Goal: Complete application form

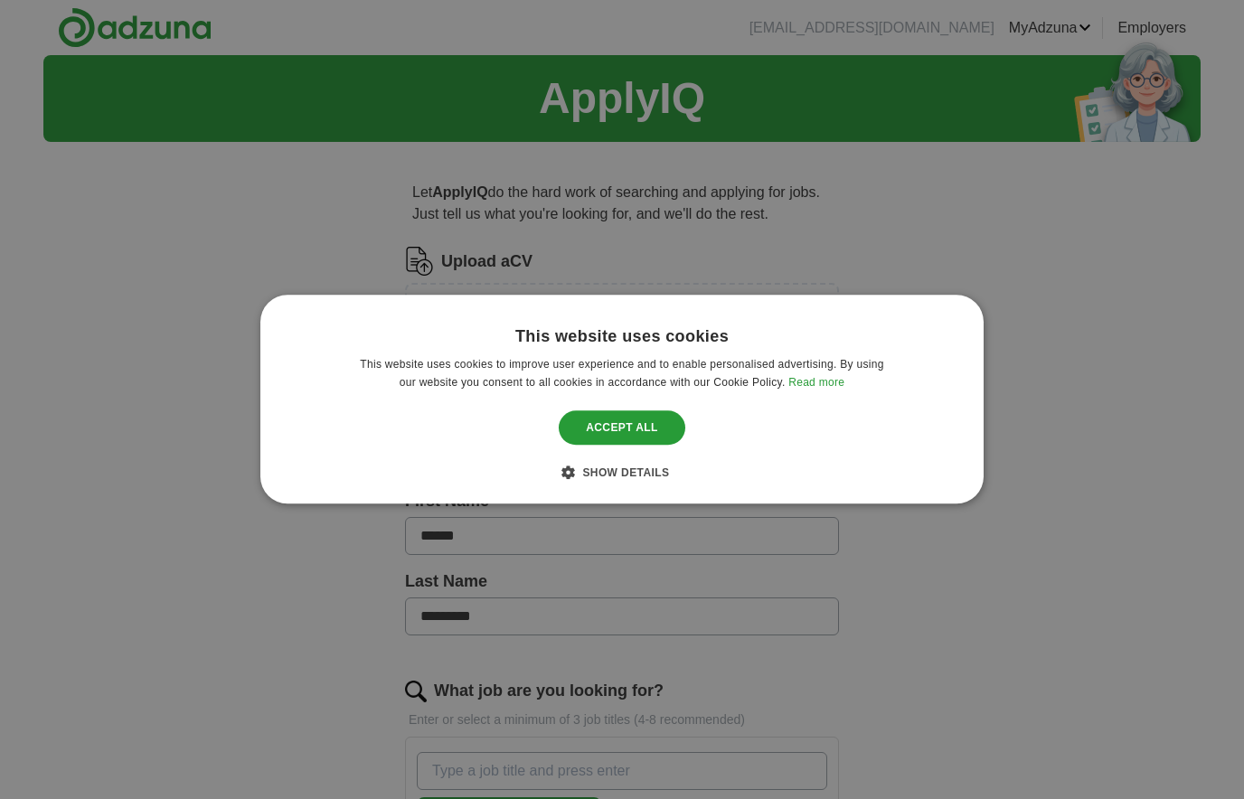
click at [609, 440] on div "Accept all" at bounding box center [622, 428] width 127 height 34
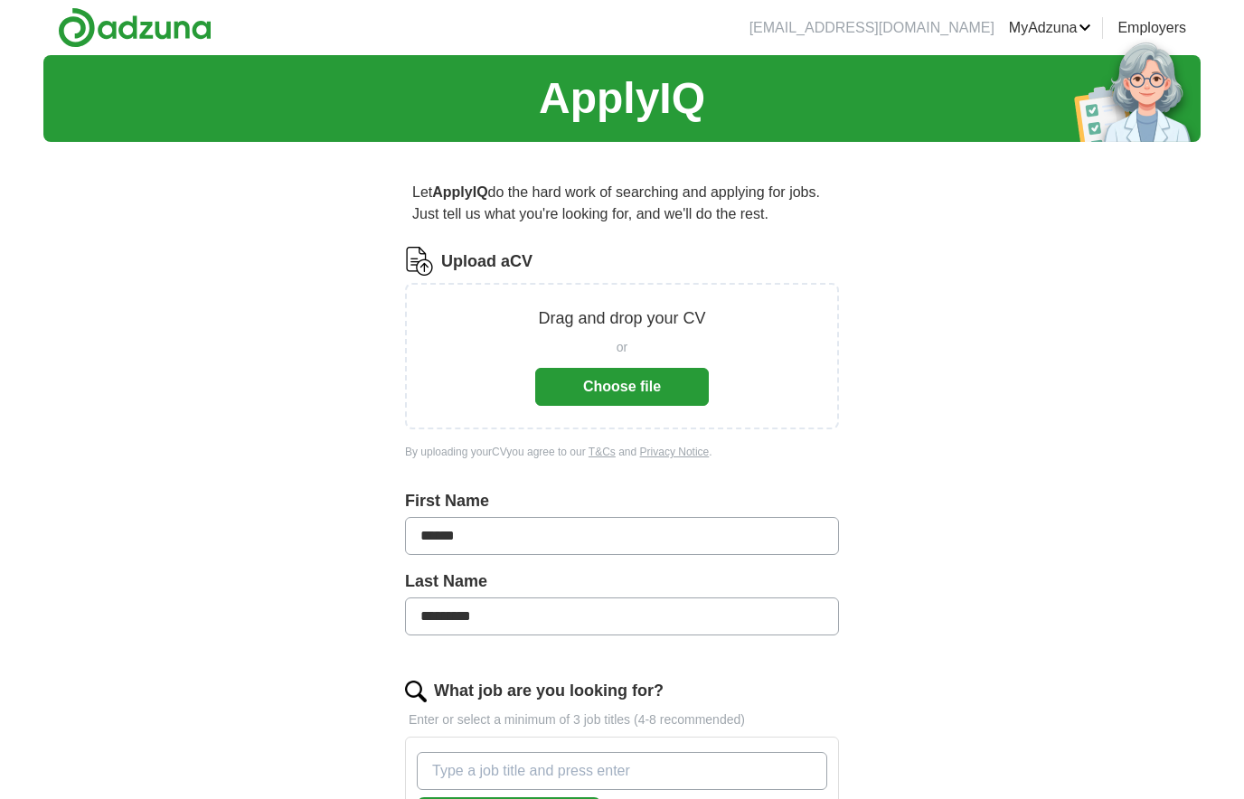
click at [618, 375] on button "Choose file" at bounding box center [622, 387] width 174 height 38
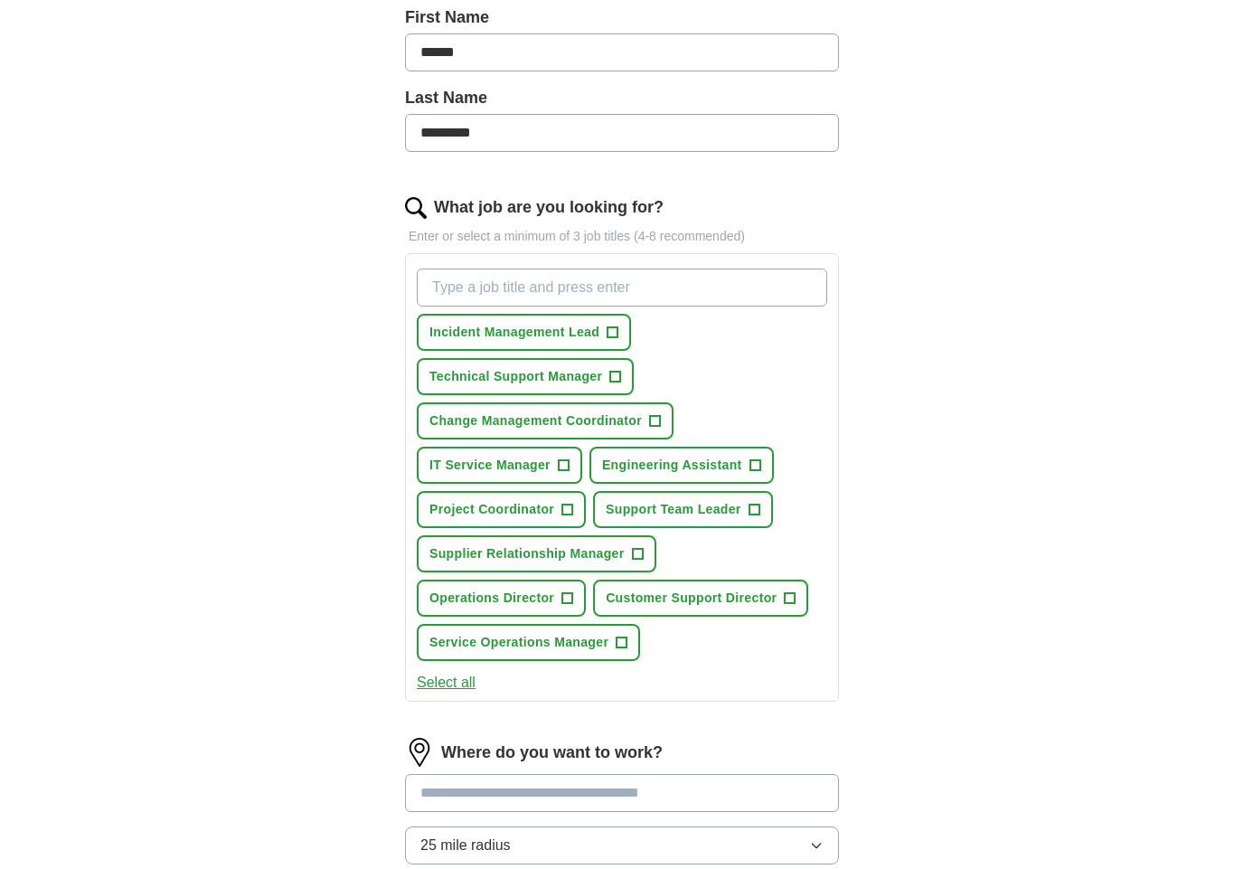
scroll to position [412, 0]
click at [614, 329] on span "+" at bounding box center [613, 333] width 11 height 14
click at [614, 376] on span "+" at bounding box center [615, 377] width 11 height 14
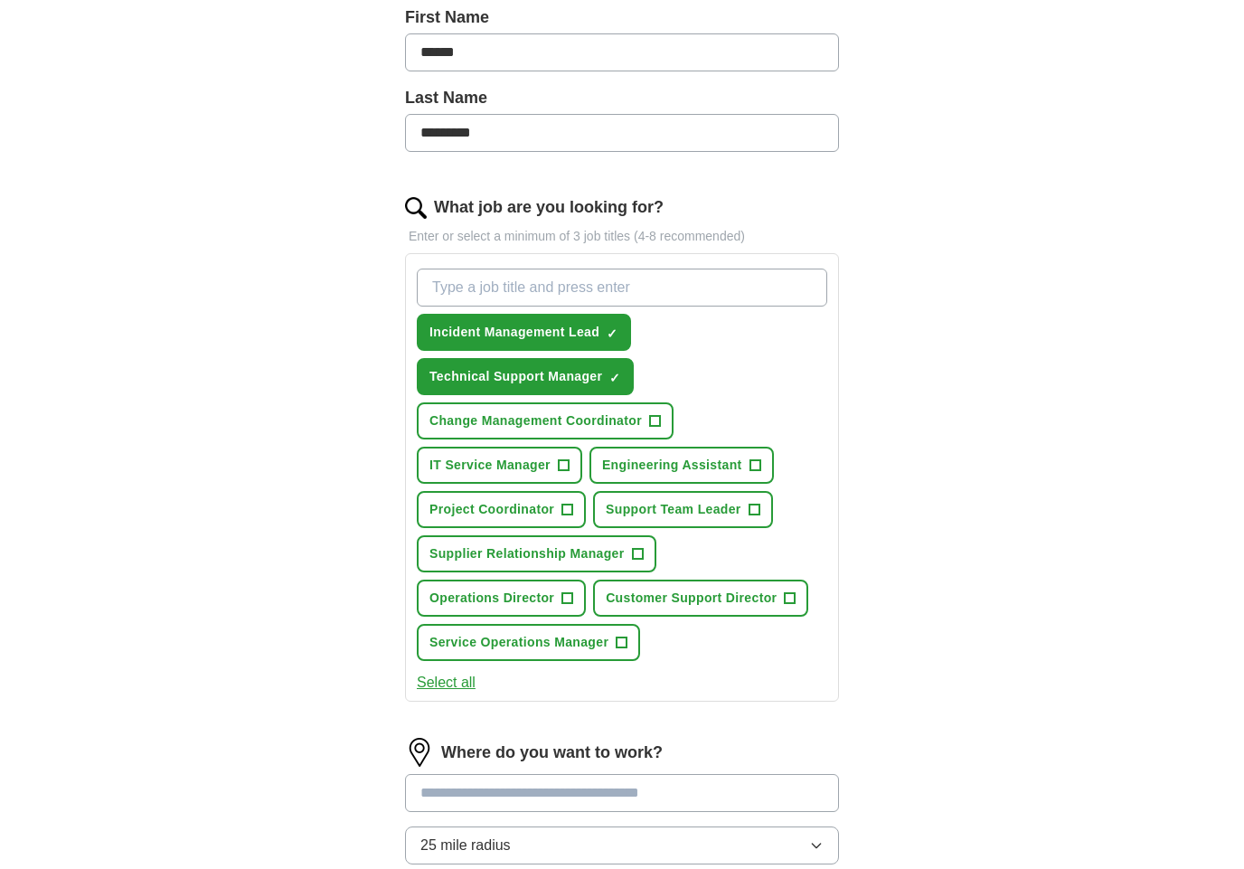
click at [564, 468] on span "+" at bounding box center [563, 466] width 11 height 14
click at [756, 511] on span "+" at bounding box center [754, 510] width 11 height 14
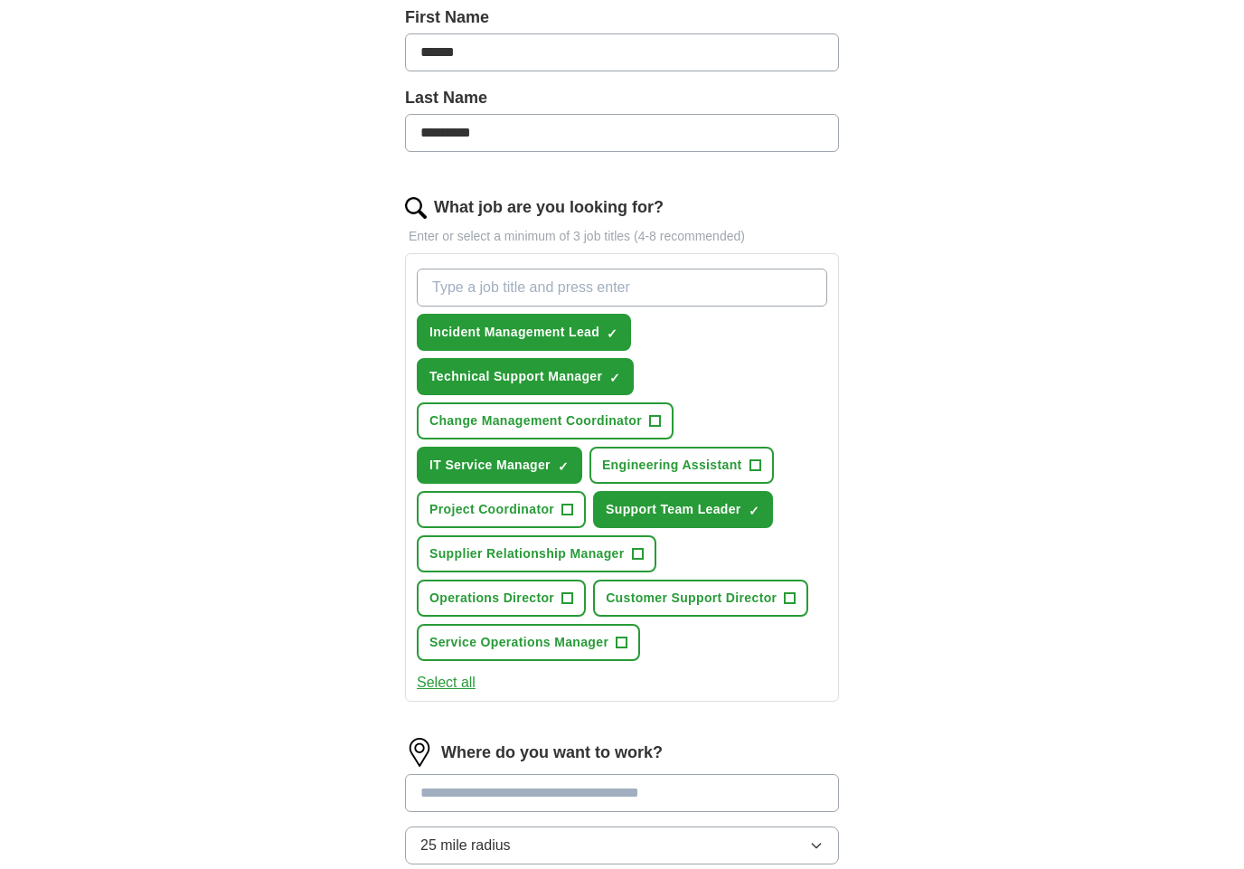
click at [792, 600] on span "+" at bounding box center [790, 598] width 11 height 14
click at [622, 647] on span "+" at bounding box center [622, 643] width 11 height 14
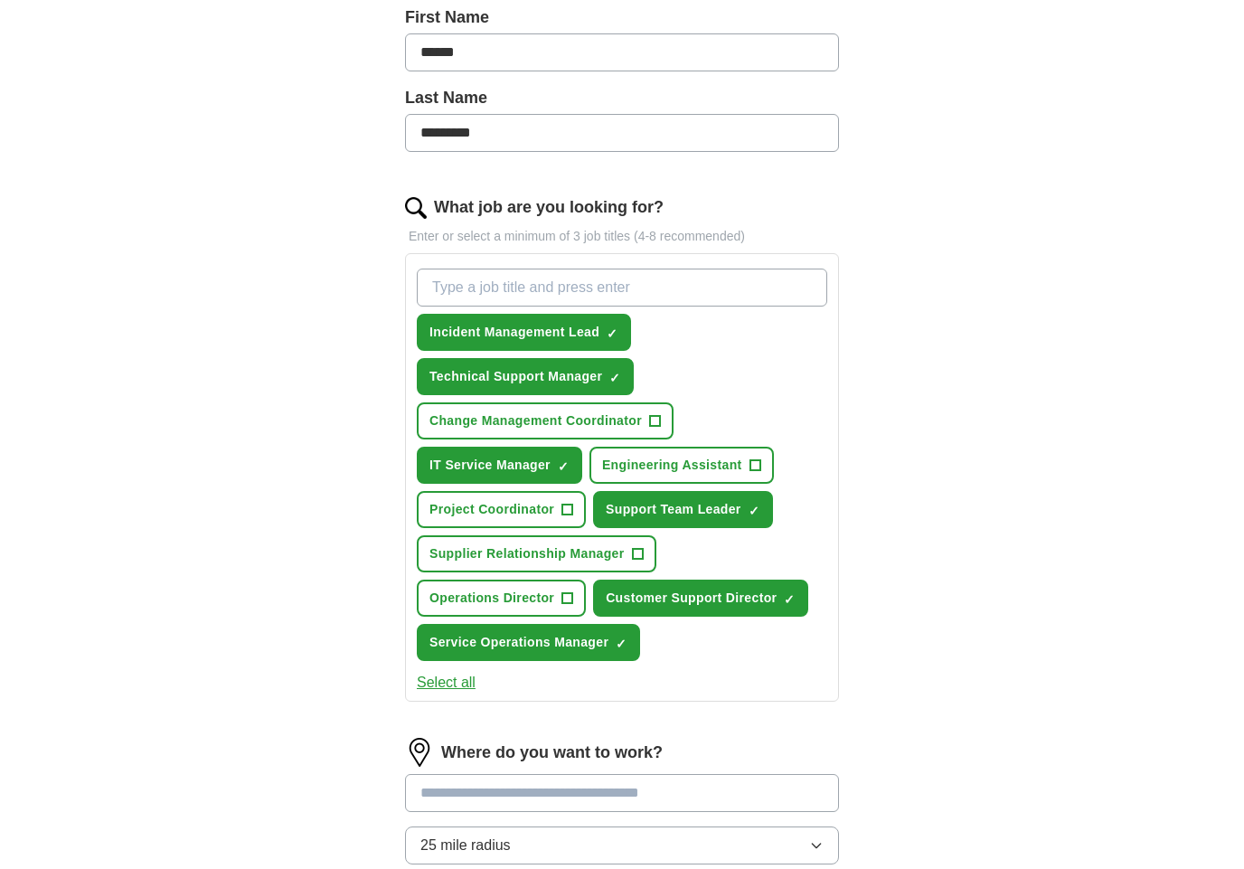
click at [564, 513] on span "+" at bounding box center [568, 510] width 11 height 14
click at [563, 515] on span "✓" at bounding box center [567, 511] width 11 height 14
click at [650, 425] on button "Change Management Coordinator +" at bounding box center [545, 420] width 257 height 37
type input "."
click at [546, 273] on input "." at bounding box center [622, 288] width 411 height 38
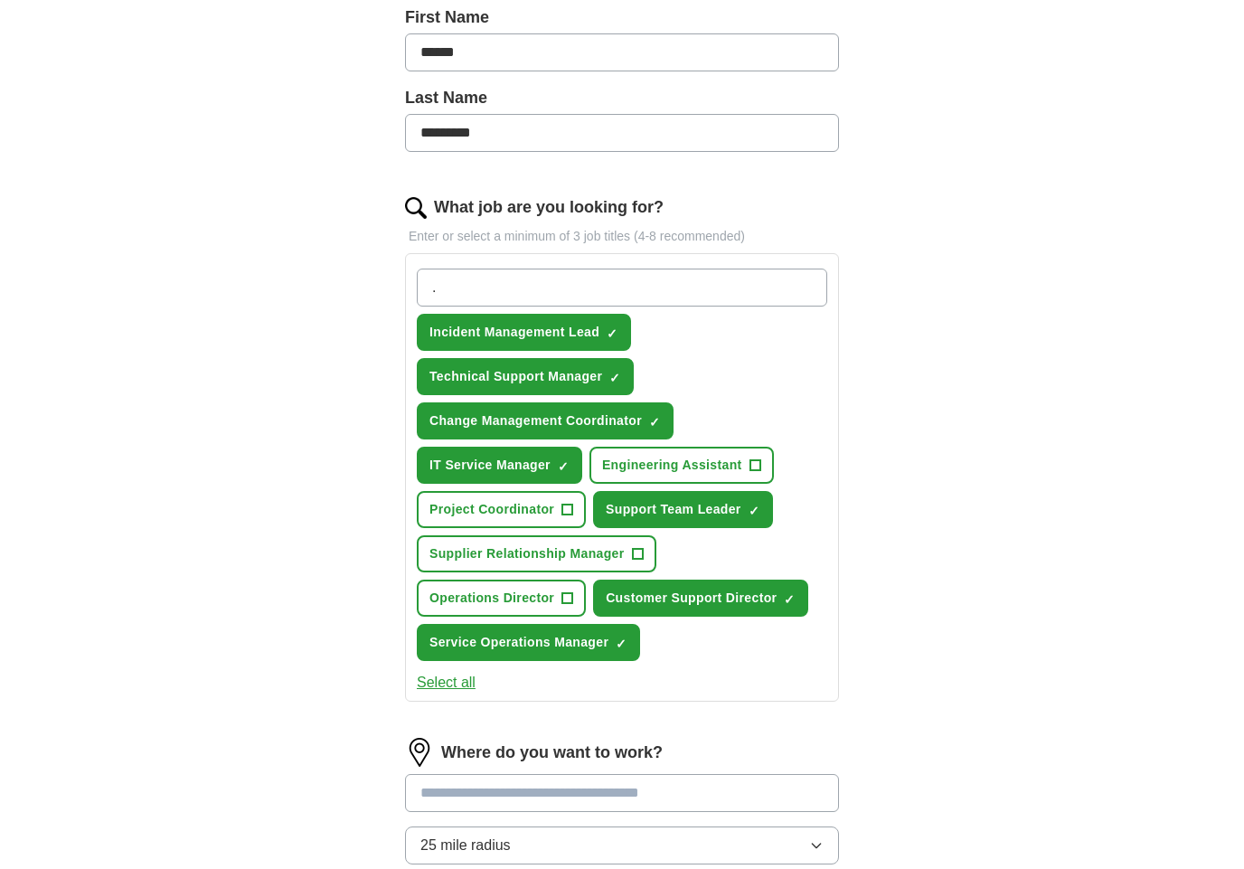
click at [551, 293] on input "." at bounding box center [622, 288] width 411 height 38
type input "Service Desk Team lead"
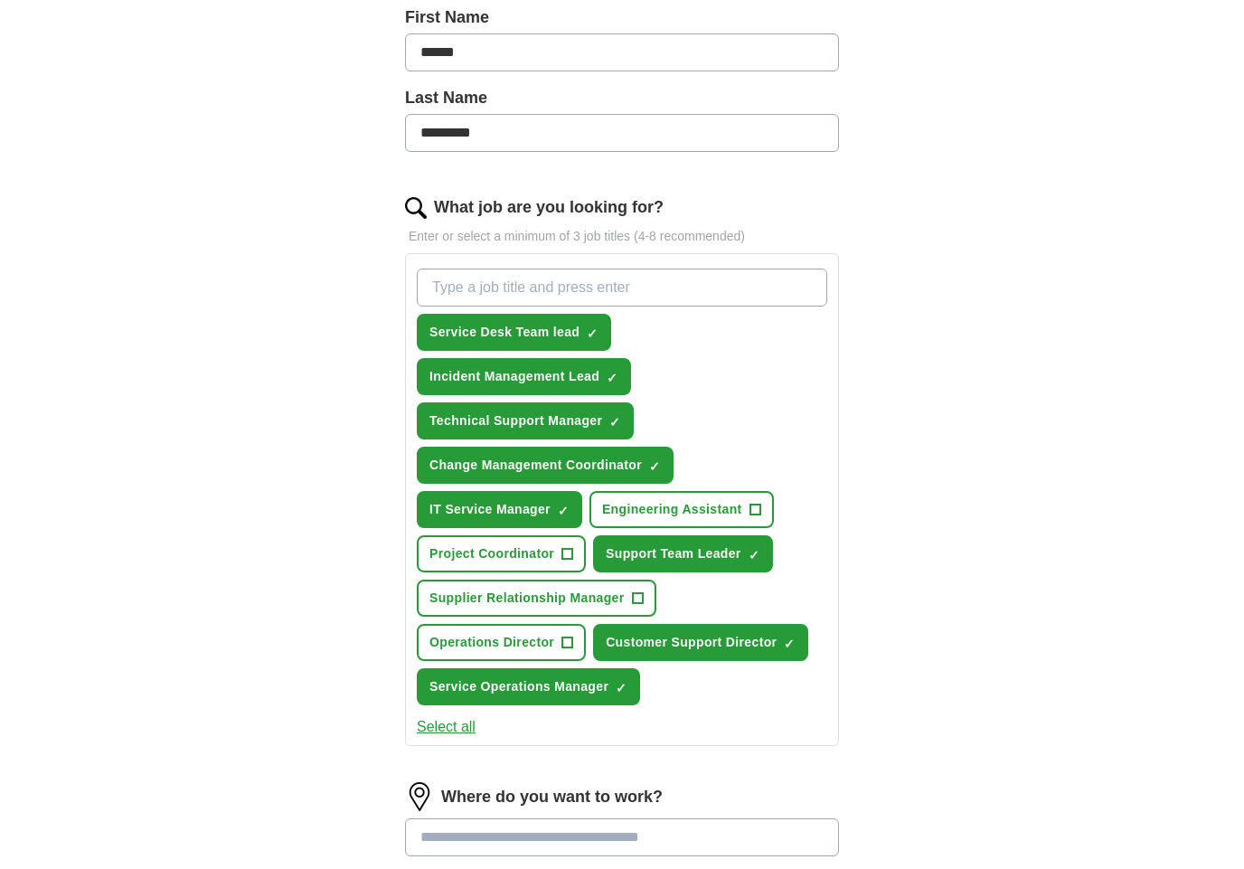
click at [960, 417] on div "ApplyIQ Let ApplyIQ do the hard work of searching and applying for jobs. Just t…" at bounding box center [622, 435] width 1158 height 1585
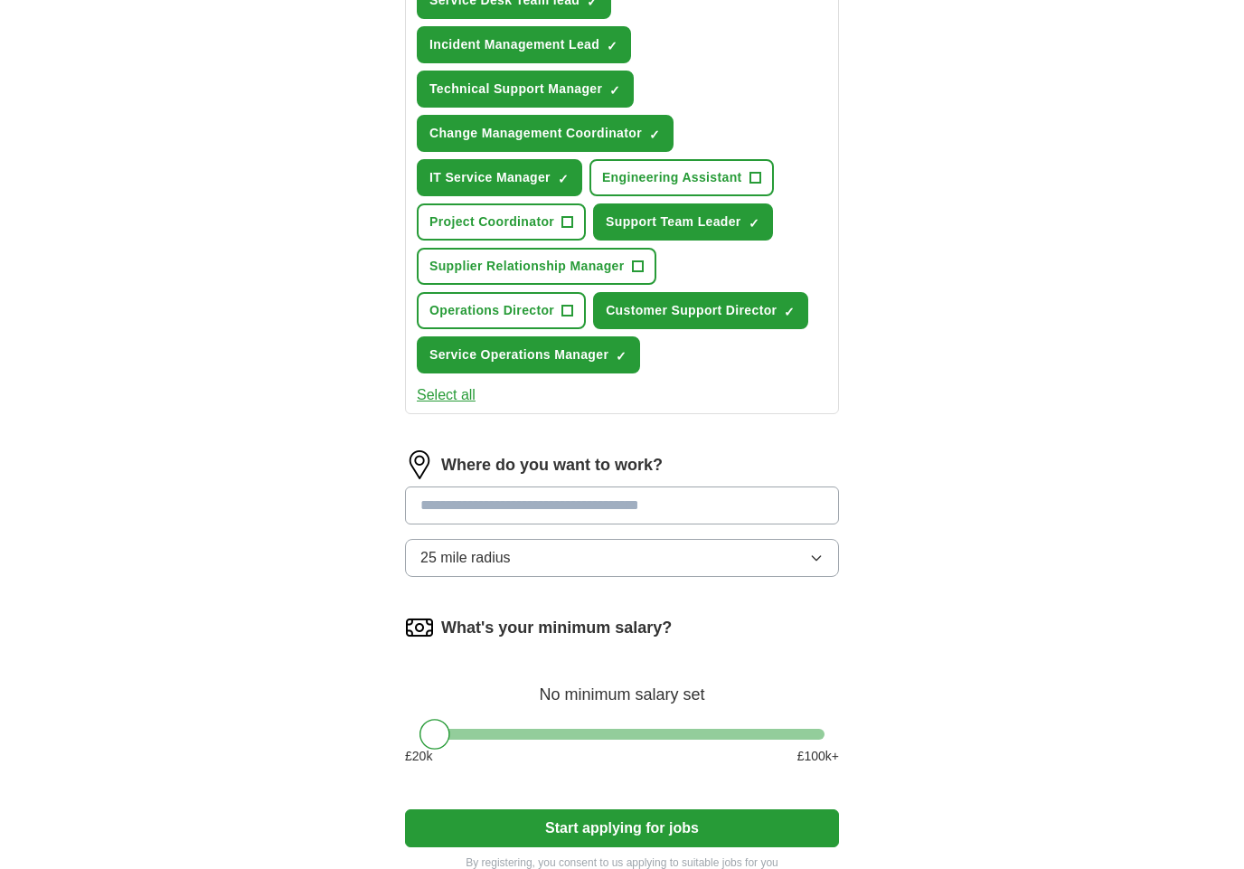
scroll to position [744, 0]
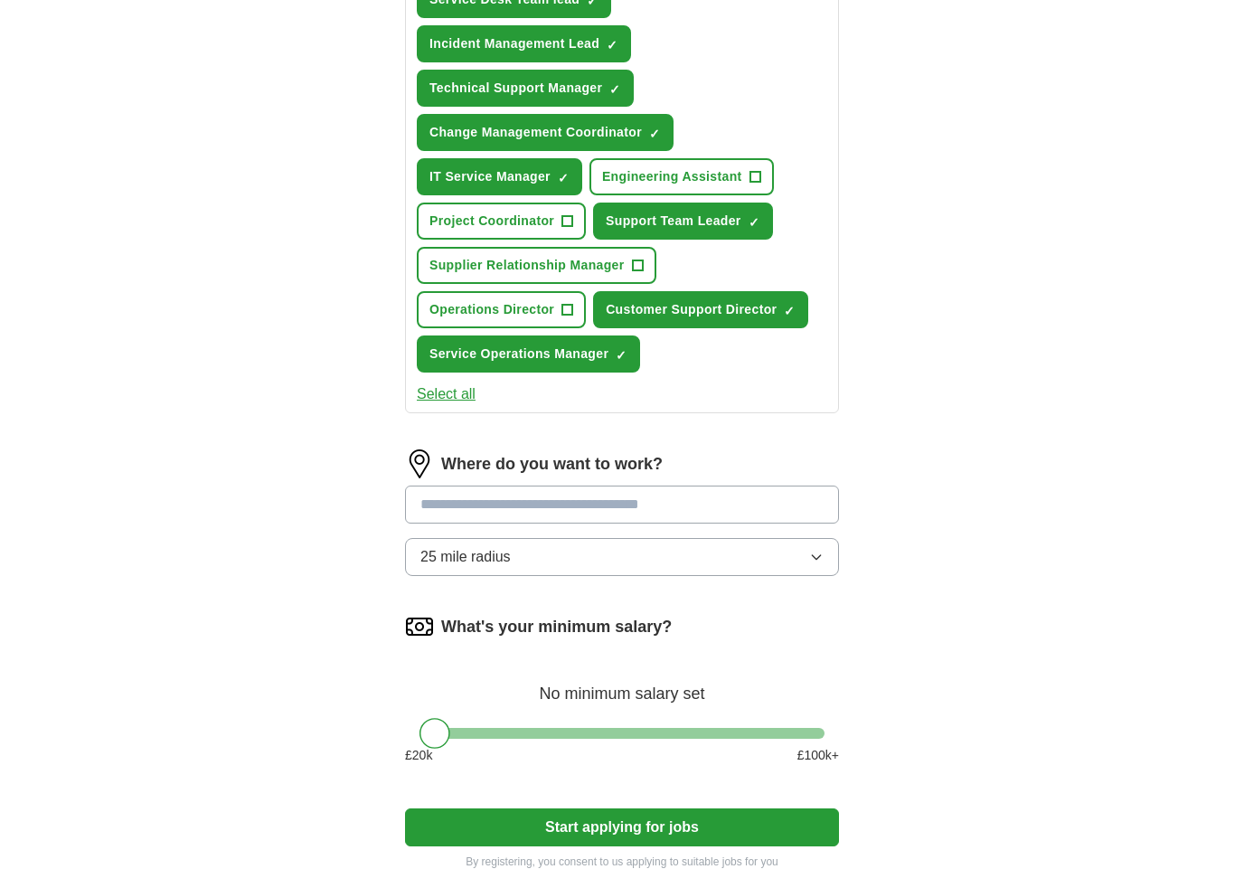
click at [643, 267] on span "+" at bounding box center [637, 267] width 11 height 14
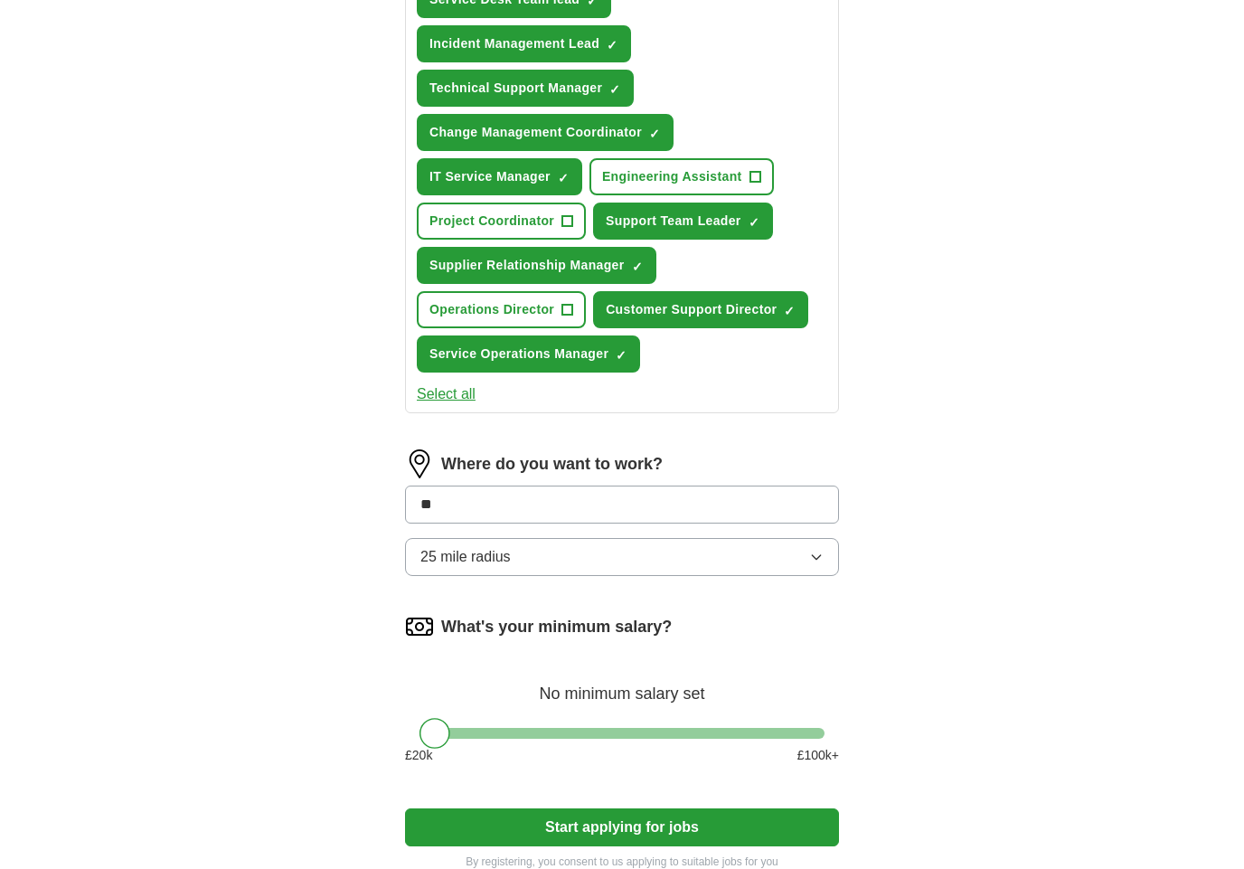
click at [1128, 799] on div "ApplyIQ Let ApplyIQ do the hard work of searching and applying for jobs. Just t…" at bounding box center [622, 102] width 1158 height 1585
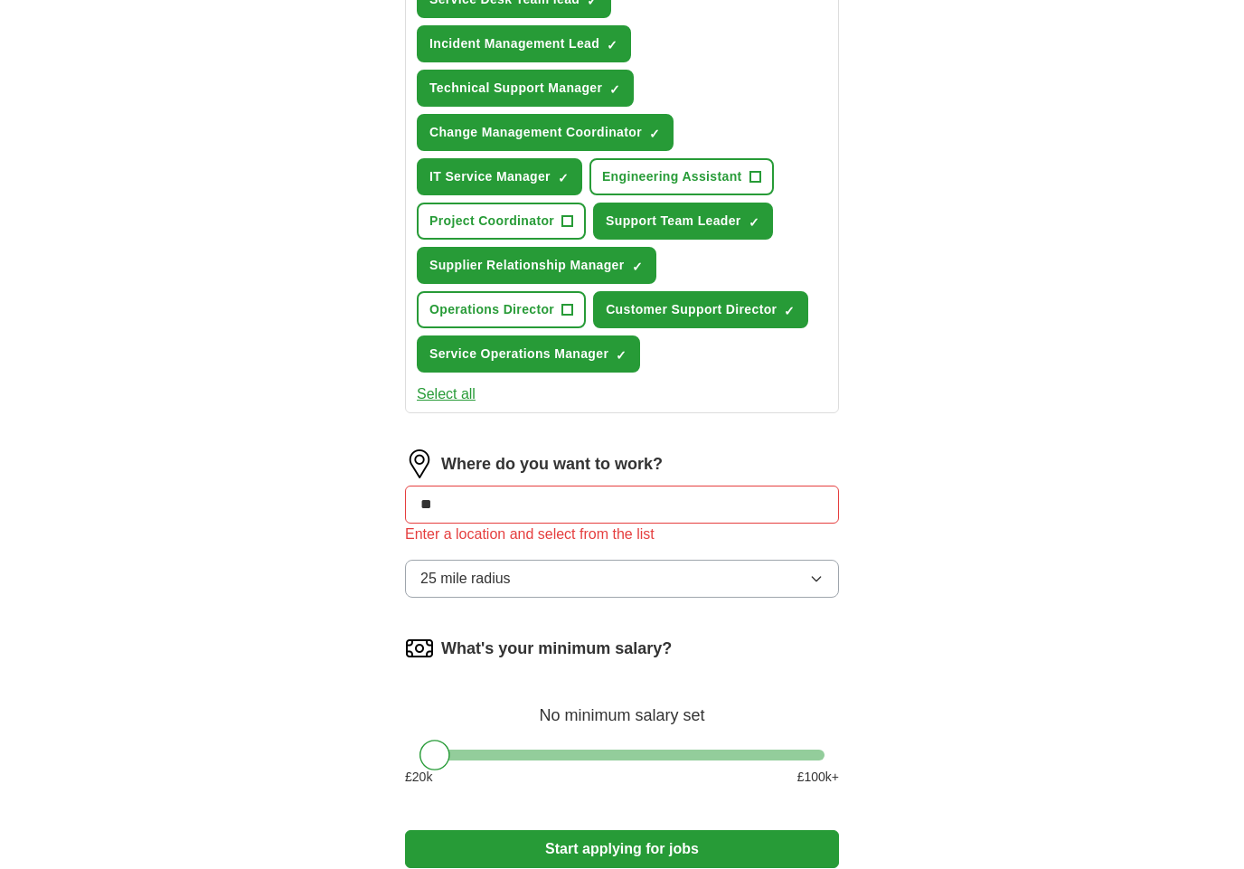
click at [563, 511] on input "**" at bounding box center [622, 505] width 434 height 38
type input "*"
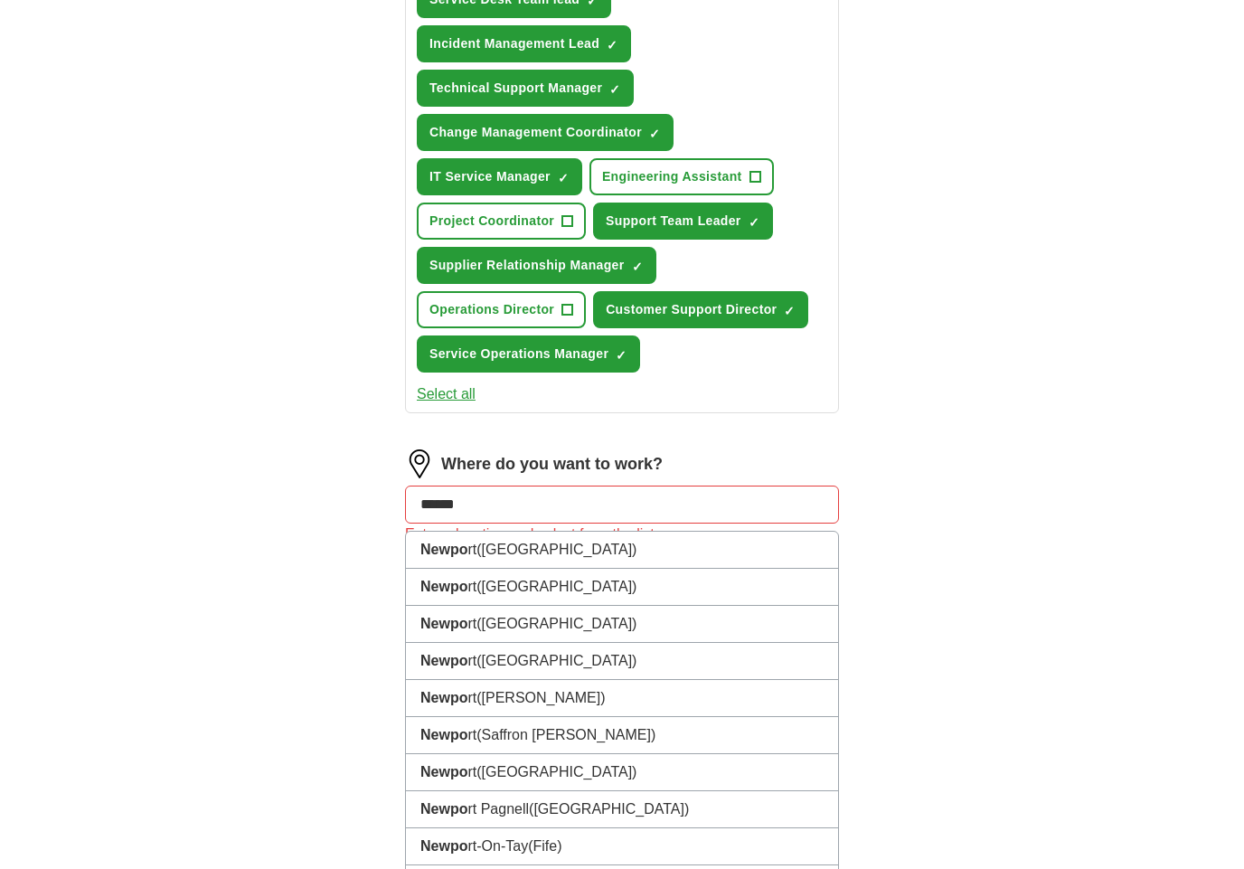
type input "*******"
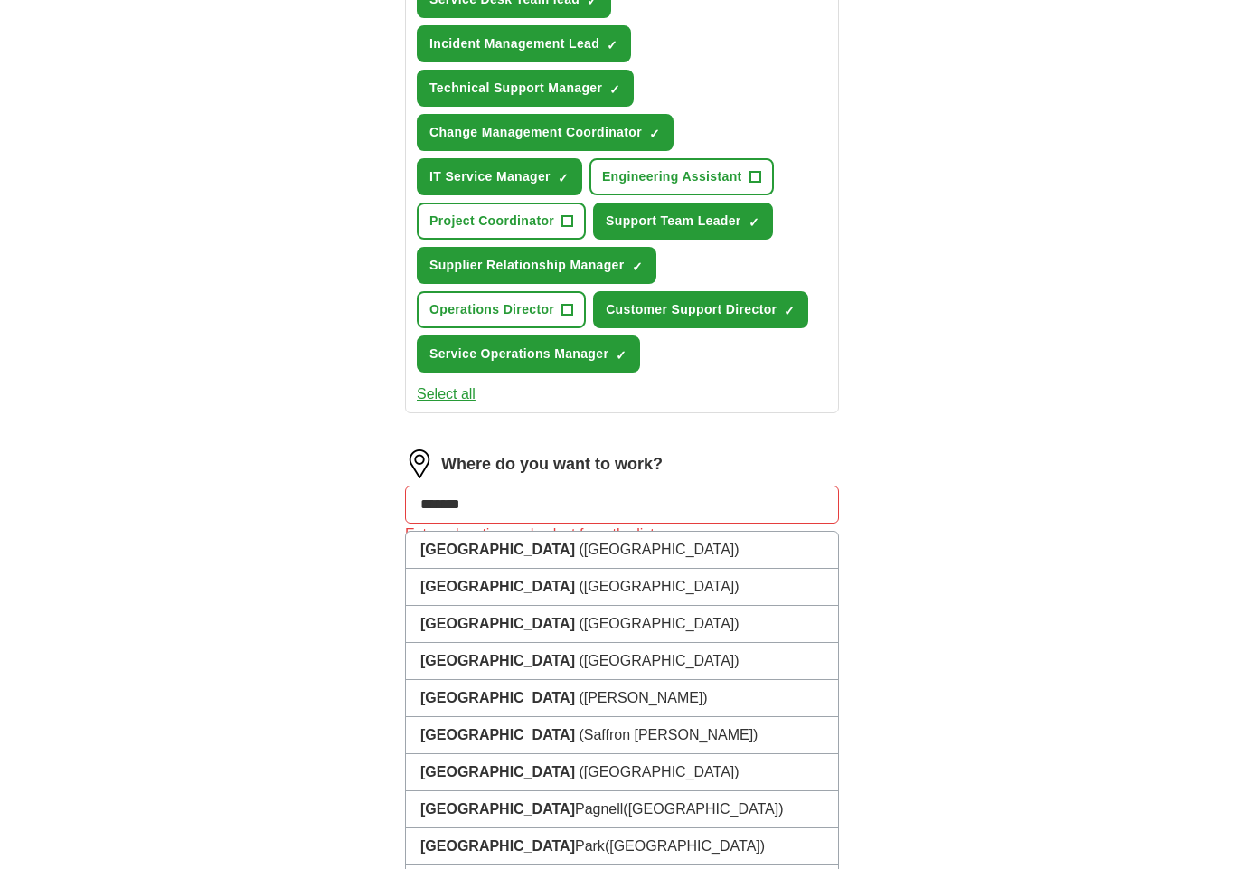
click at [579, 549] on span "([GEOGRAPHIC_DATA])" at bounding box center [659, 549] width 160 height 15
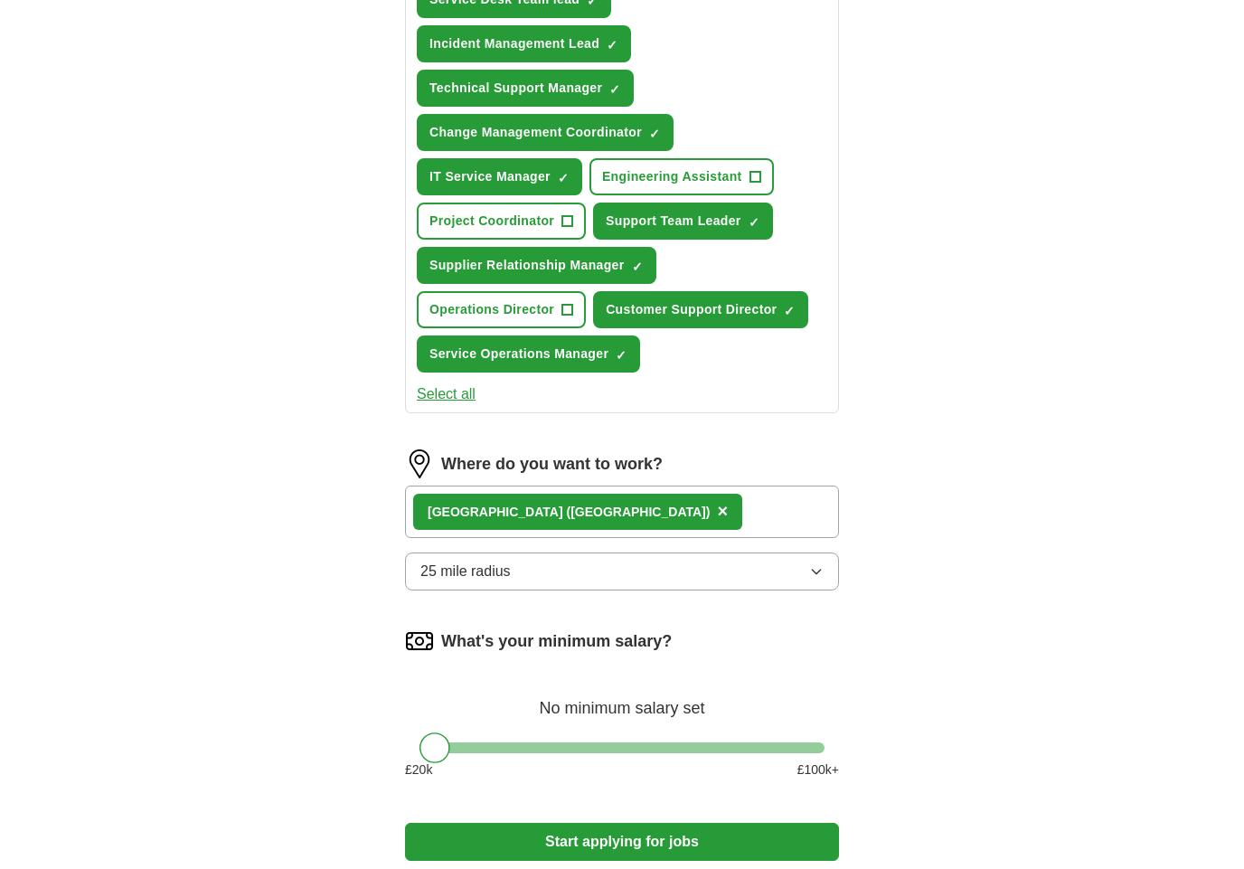
click at [825, 574] on button "25 mile radius" at bounding box center [622, 572] width 434 height 38
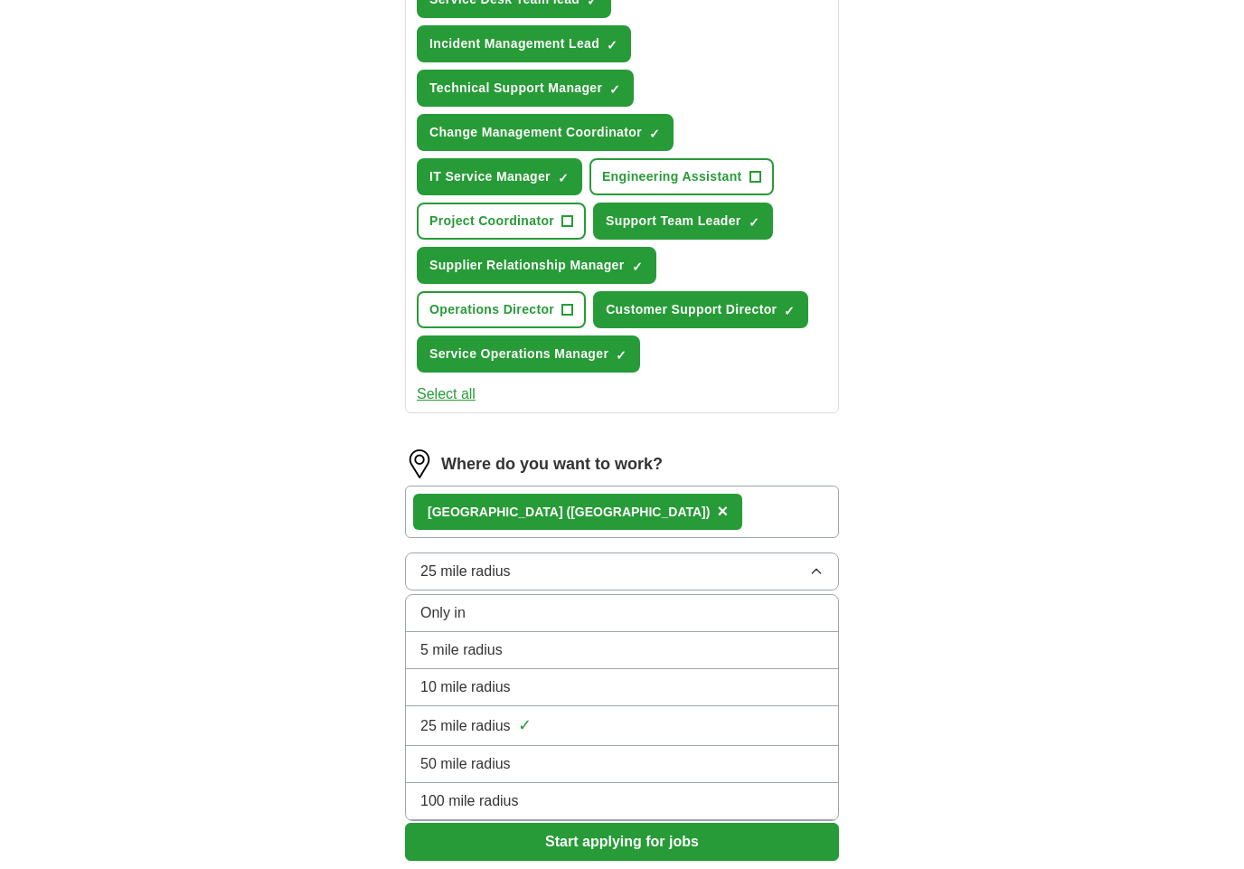
click at [556, 691] on div "10 mile radius" at bounding box center [622, 687] width 403 height 22
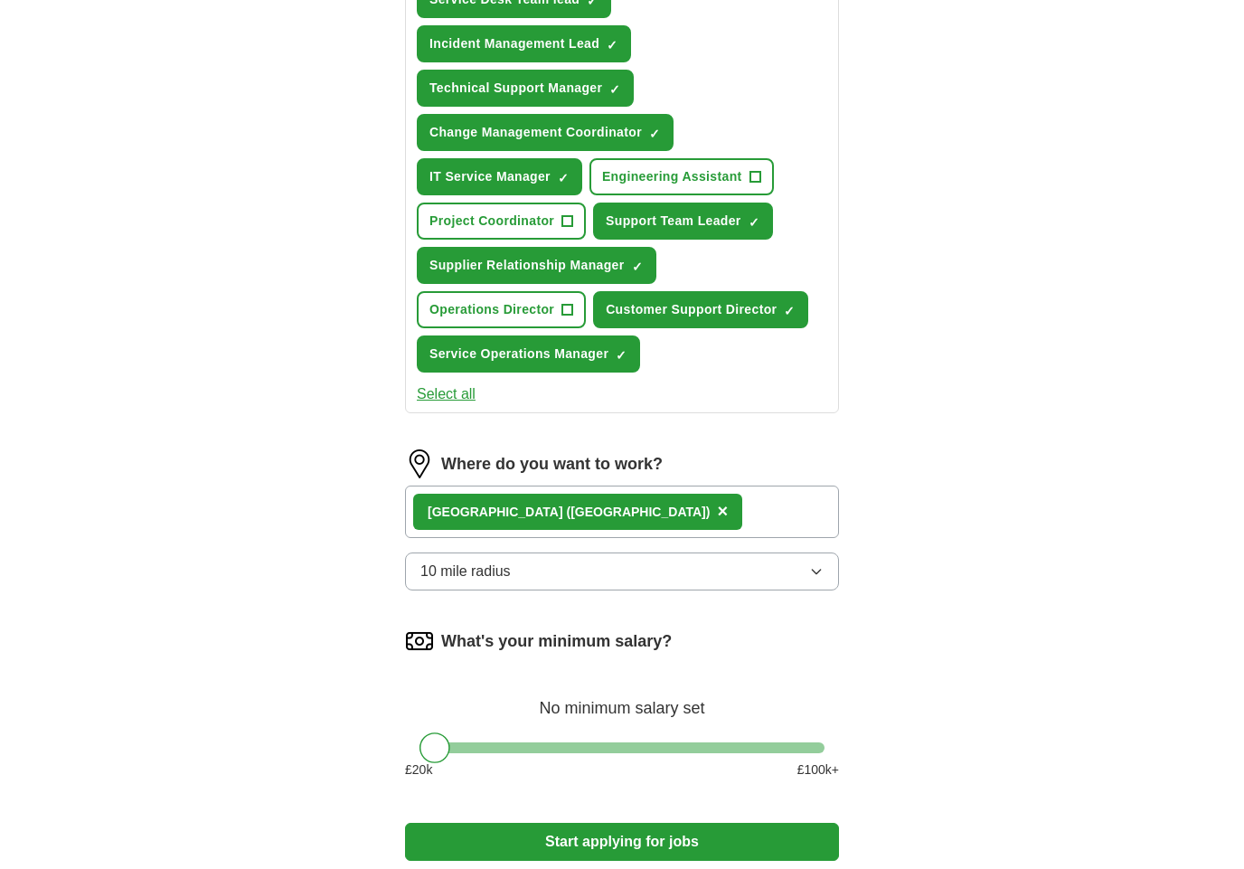
click at [822, 569] on icon "button" at bounding box center [816, 571] width 14 height 14
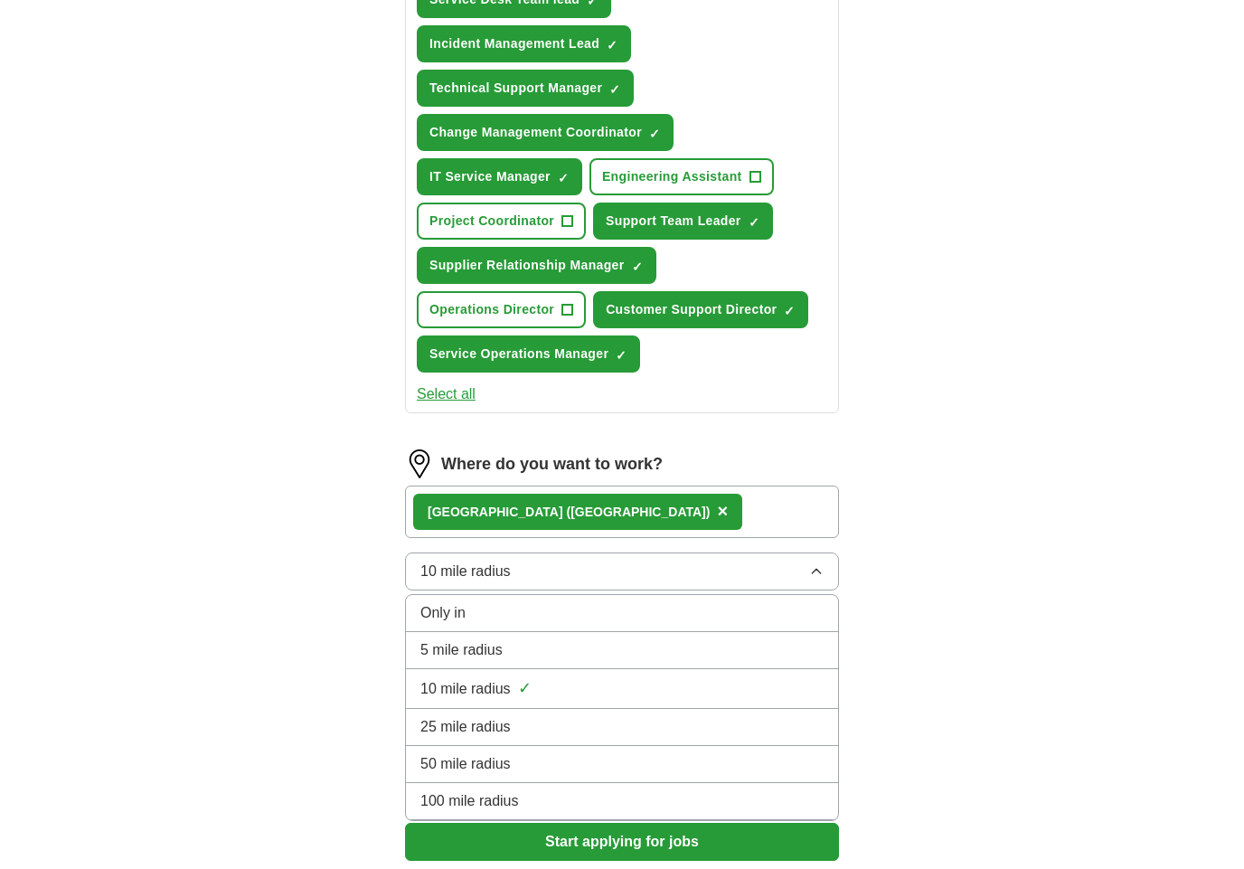
click at [509, 730] on span "25 mile radius" at bounding box center [466, 727] width 90 height 22
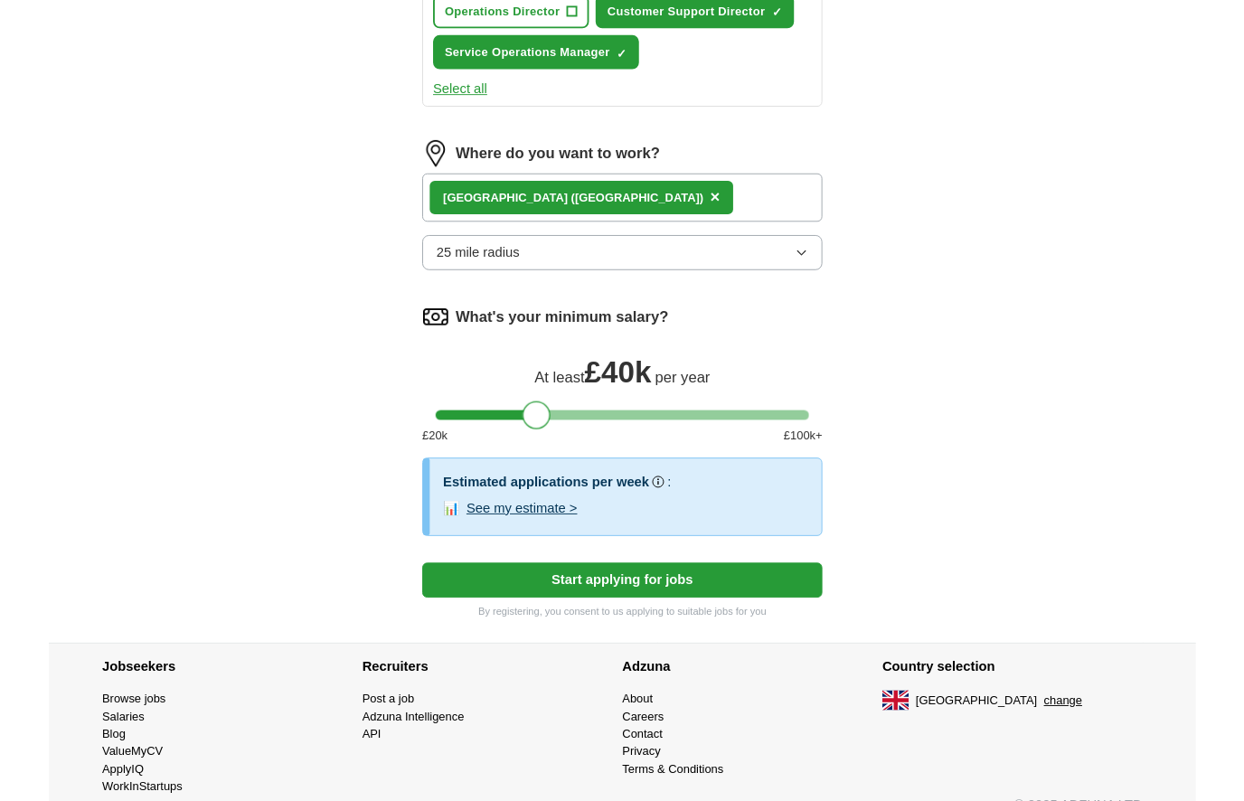
scroll to position [1043, 0]
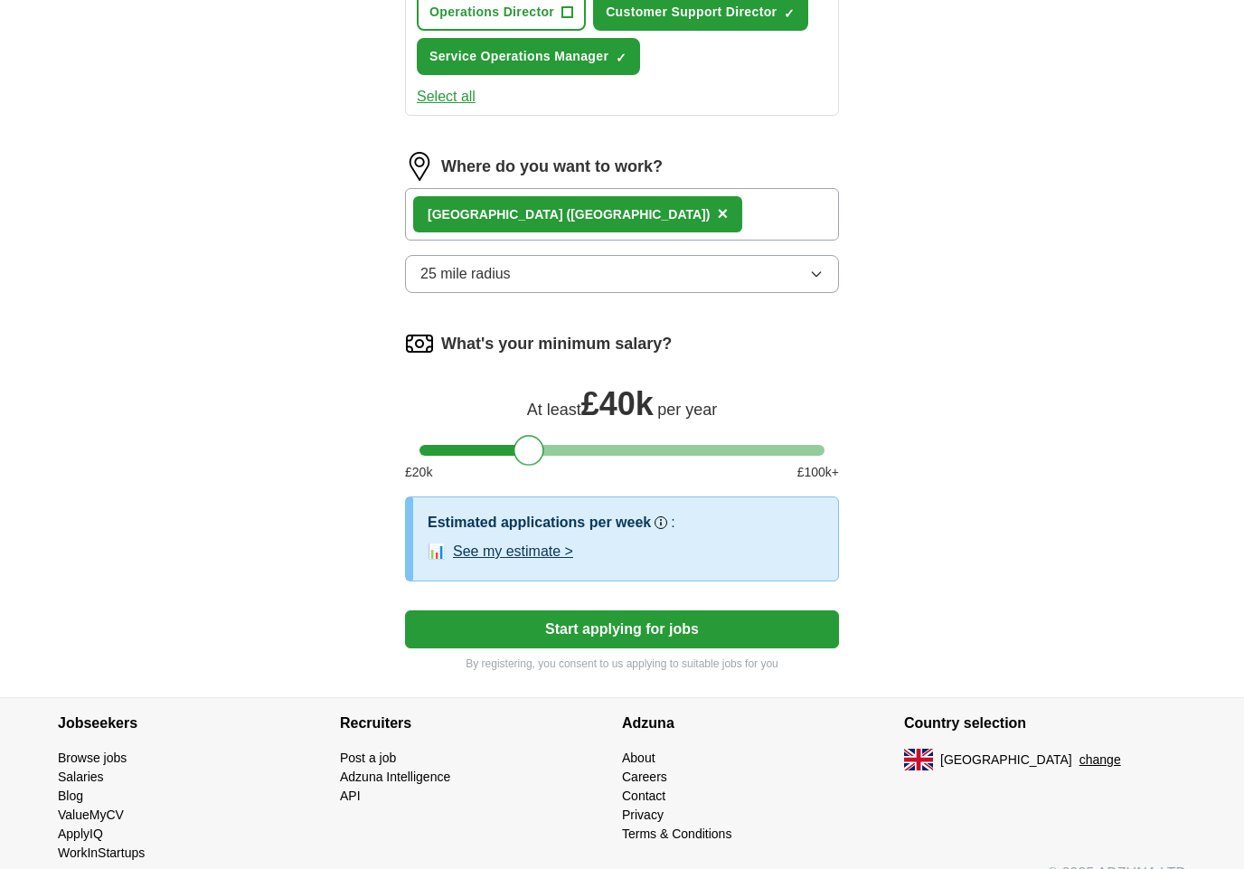
click at [533, 558] on button "See my estimate >" at bounding box center [513, 552] width 120 height 22
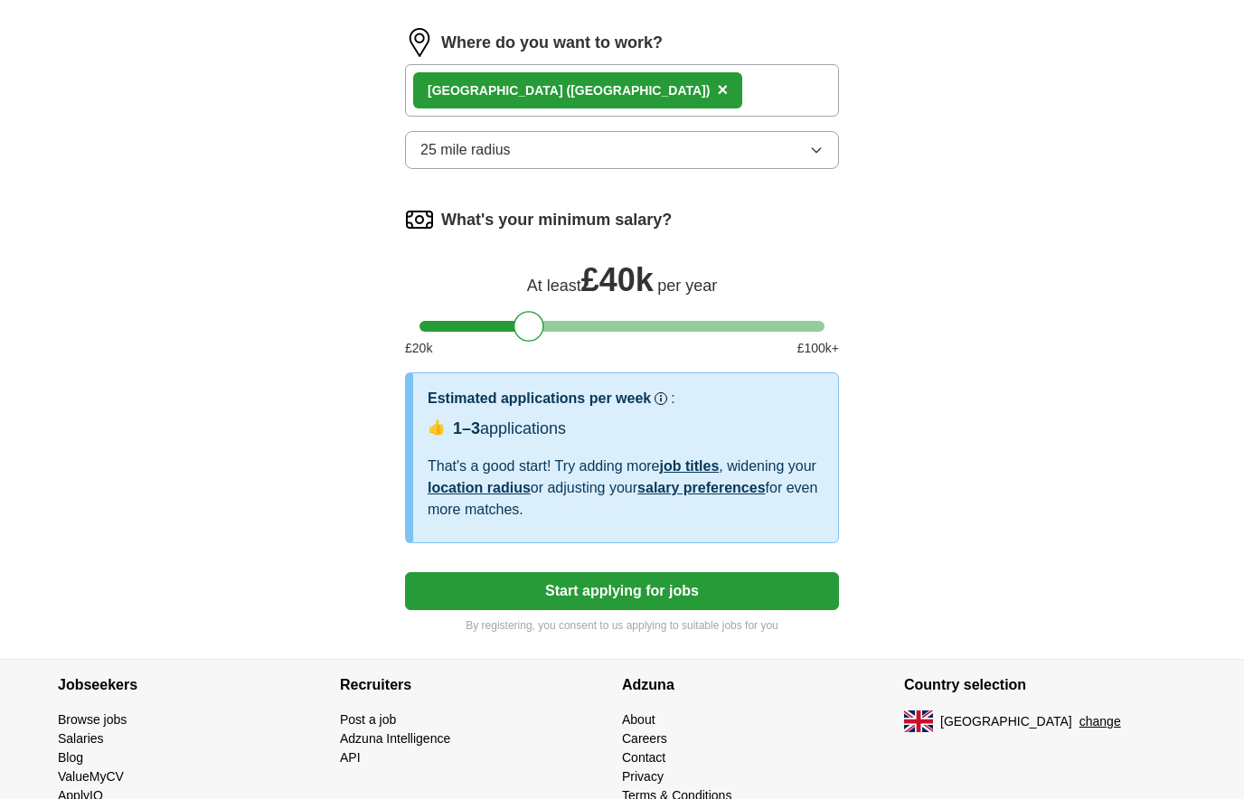
scroll to position [1166, 0]
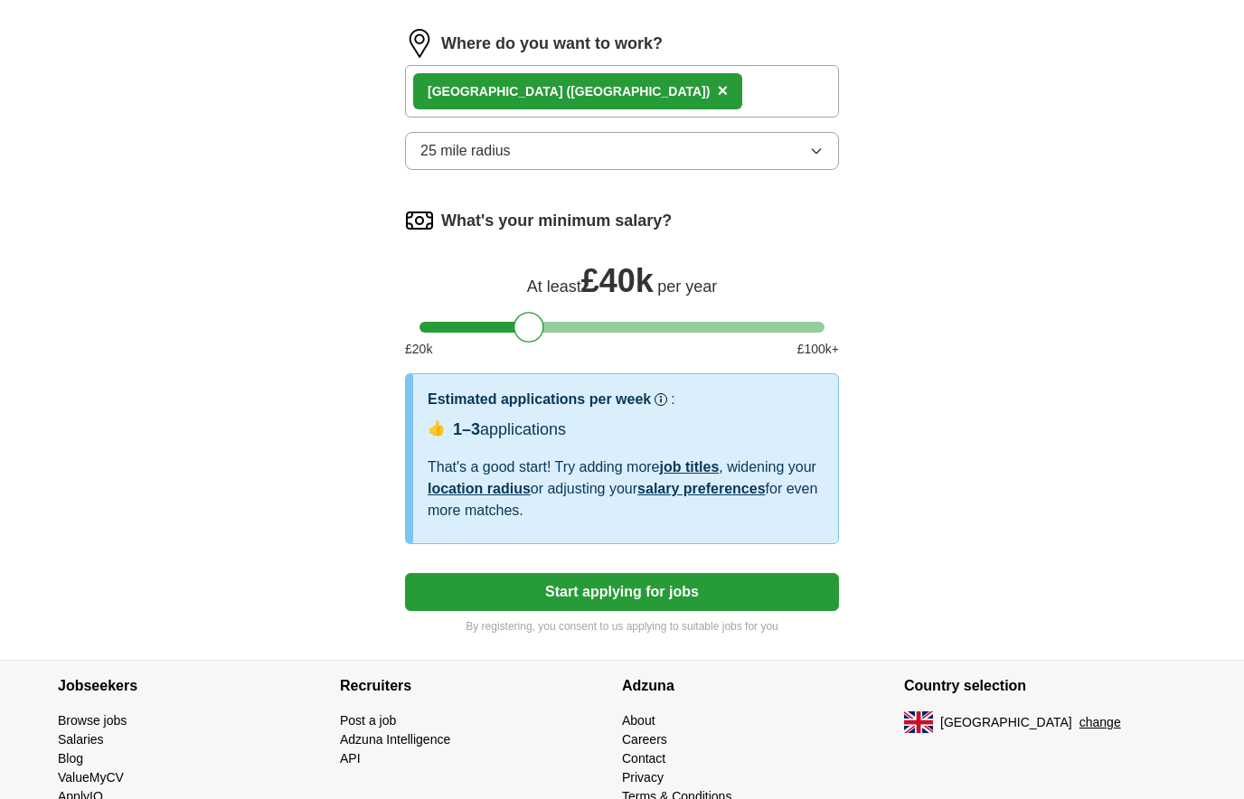
click at [647, 593] on button "Start applying for jobs" at bounding box center [622, 592] width 434 height 38
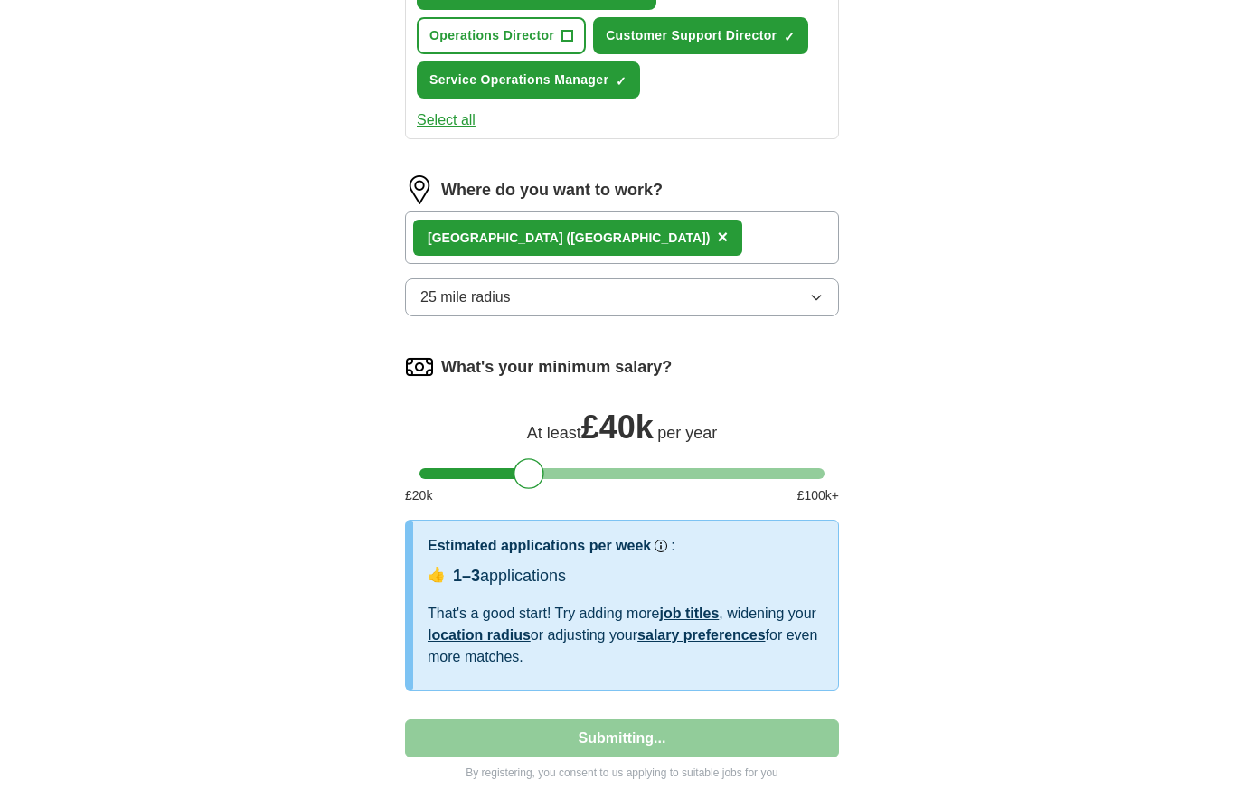
select select "**"
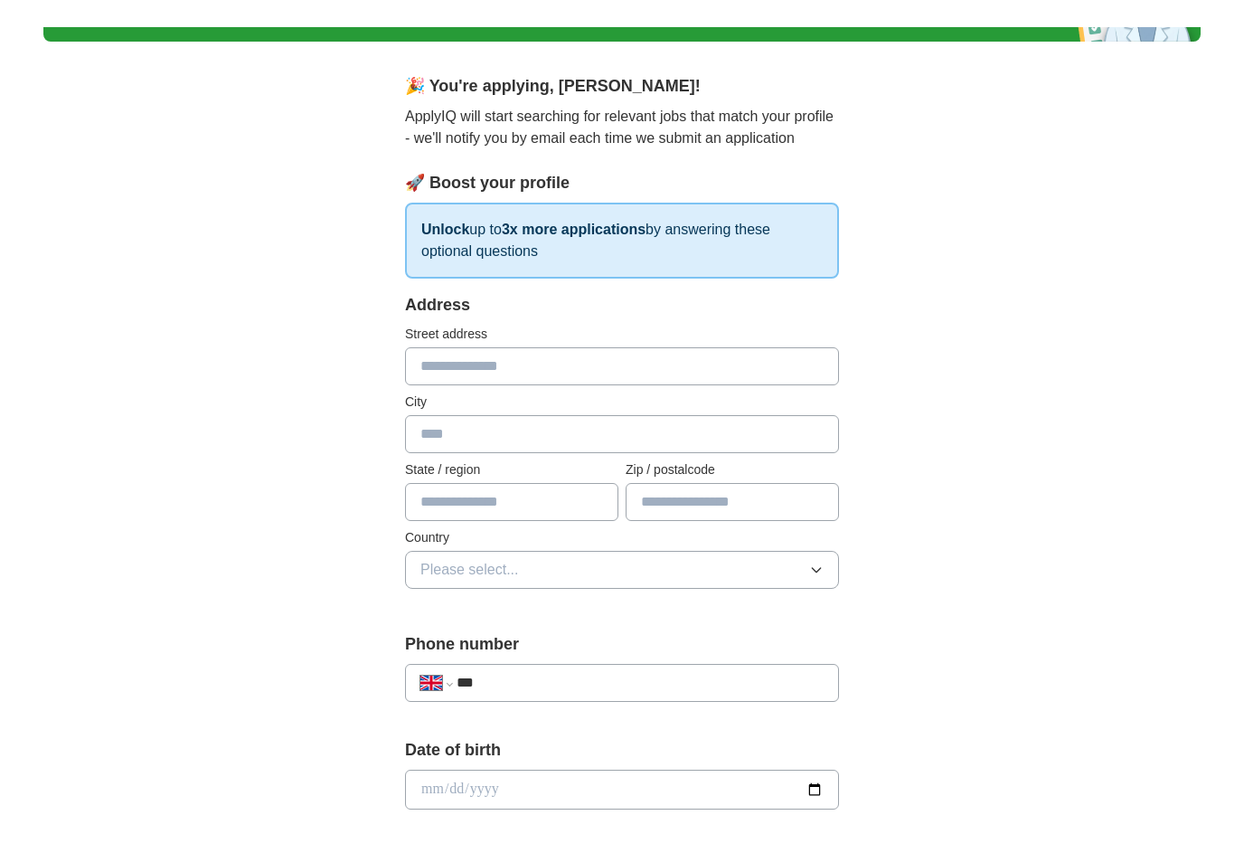
scroll to position [0, 0]
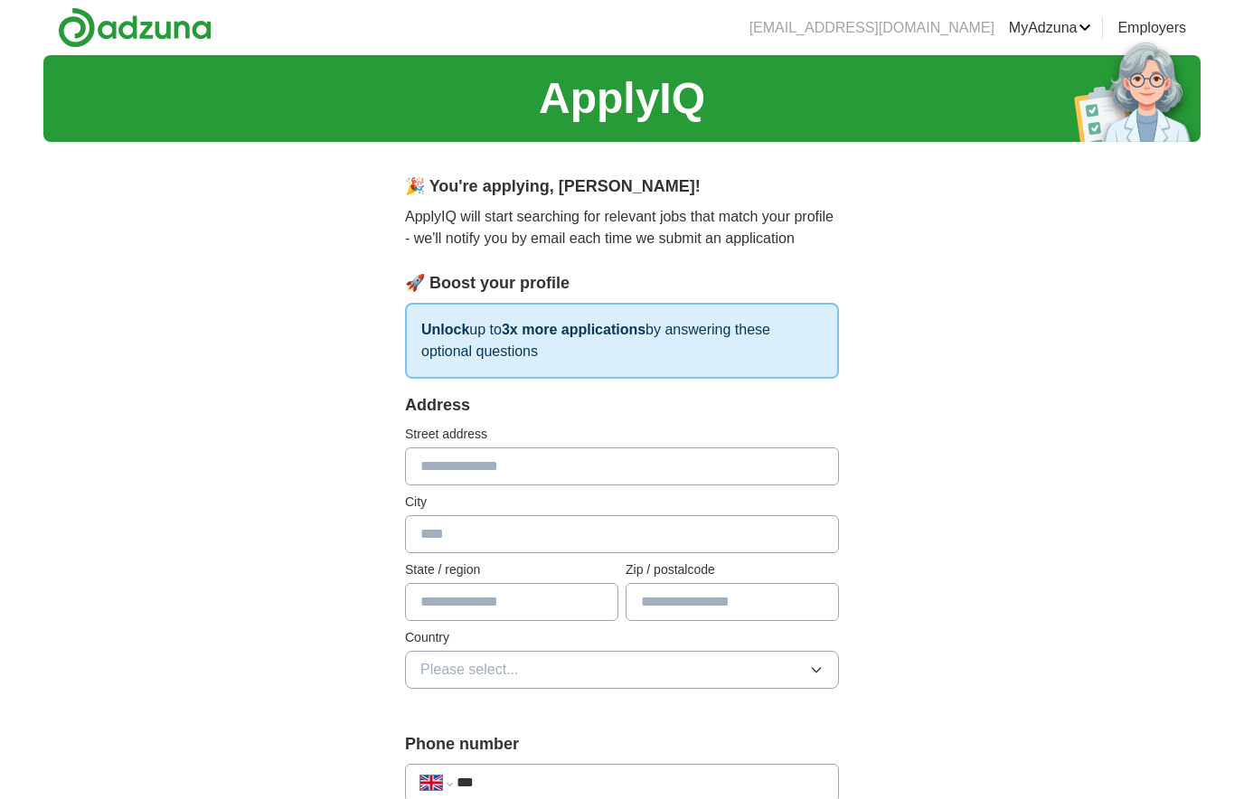
click at [540, 460] on input "text" at bounding box center [622, 467] width 434 height 38
type input "**********"
click at [511, 540] on input "text" at bounding box center [622, 534] width 434 height 38
type input "*********"
click at [542, 599] on input "text" at bounding box center [511, 602] width 213 height 38
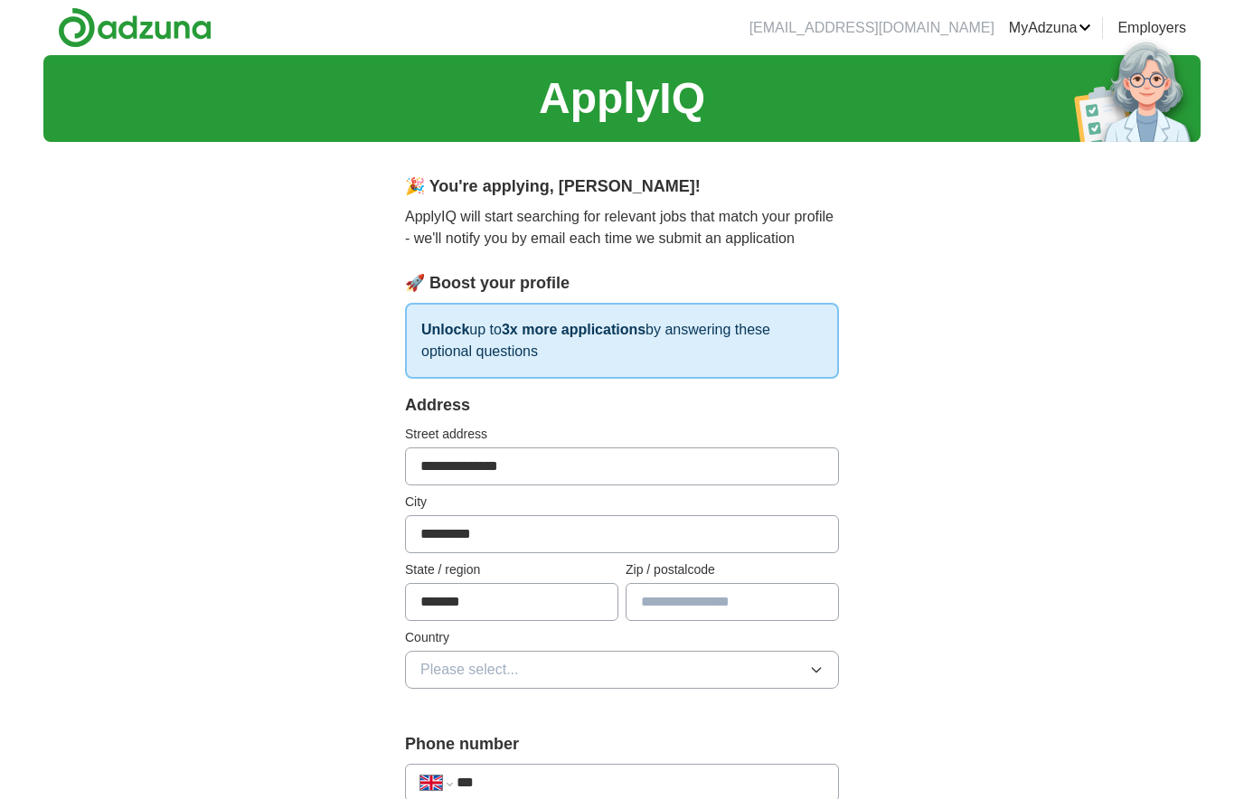
type input "*******"
click at [735, 605] on input "text" at bounding box center [732, 602] width 213 height 38
type input "*******"
click at [547, 677] on button "Please select..." at bounding box center [622, 670] width 434 height 38
click at [519, 716] on span "[GEOGRAPHIC_DATA]" at bounding box center [496, 712] width 151 height 22
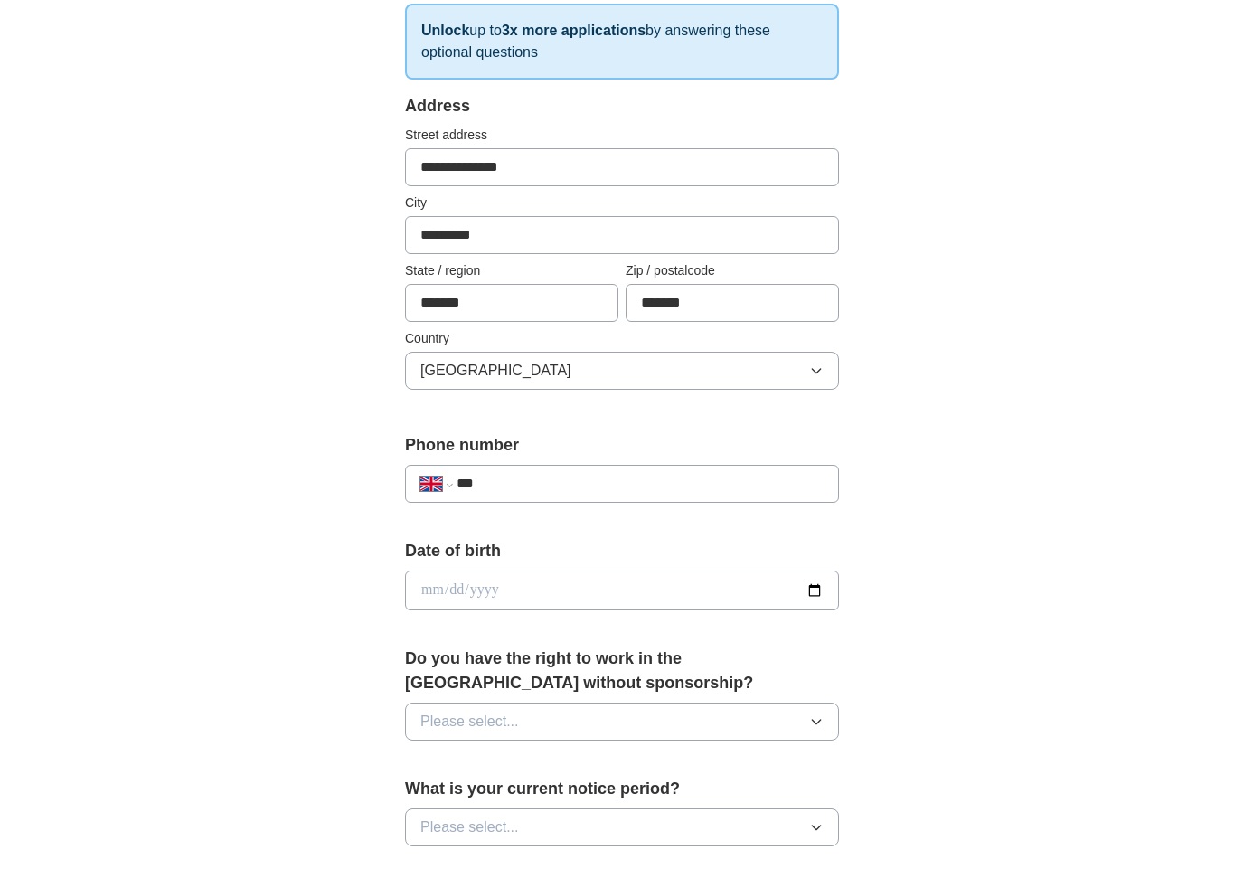
scroll to position [300, 0]
click at [600, 486] on input "***" at bounding box center [640, 483] width 367 height 22
type input "**********"
click at [493, 589] on input "date" at bounding box center [622, 590] width 434 height 40
type input "**********"
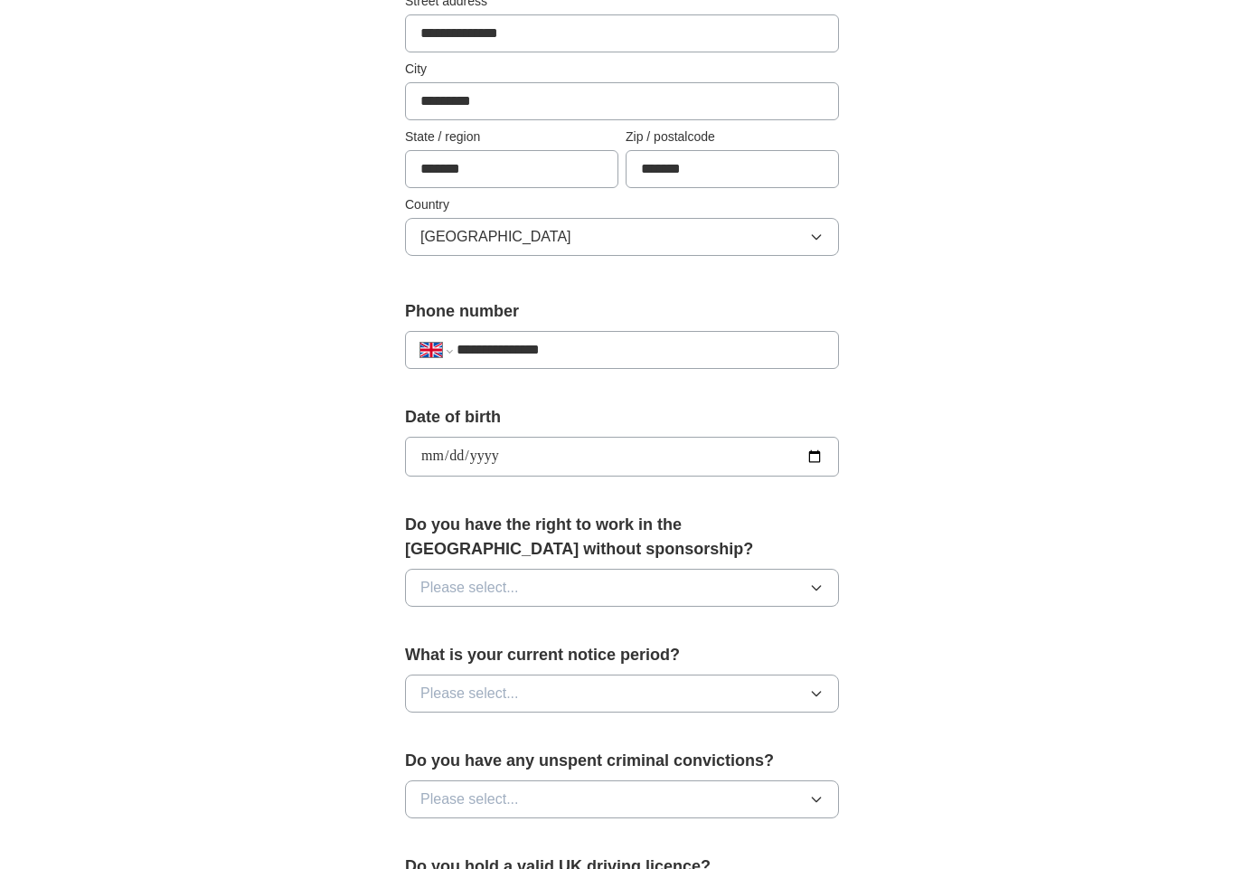
scroll to position [433, 0]
click at [820, 581] on icon "button" at bounding box center [816, 588] width 14 height 14
click at [529, 618] on div "Yes" at bounding box center [622, 629] width 403 height 22
click at [822, 690] on button "Please select..." at bounding box center [622, 693] width 434 height 38
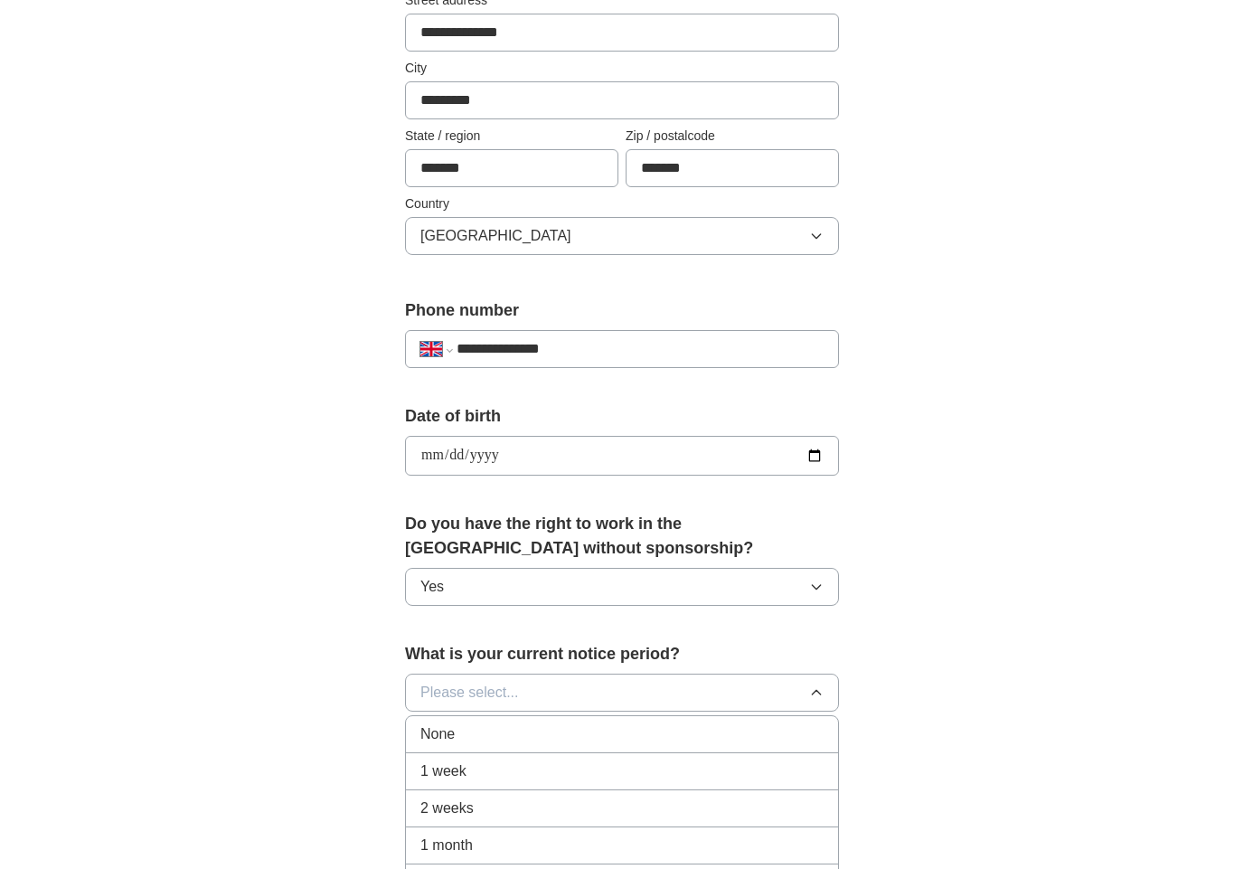
click at [509, 734] on li "None" at bounding box center [622, 734] width 432 height 37
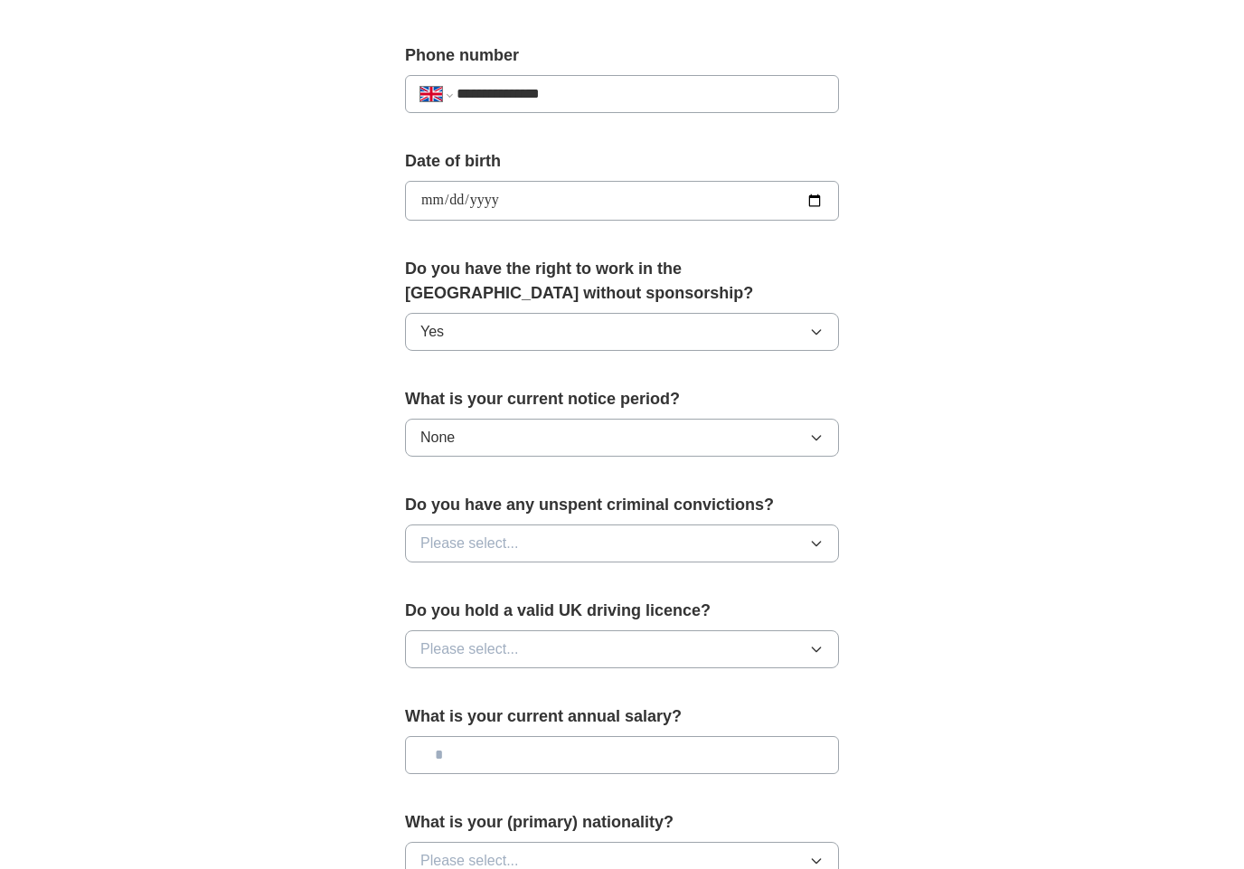
scroll to position [693, 0]
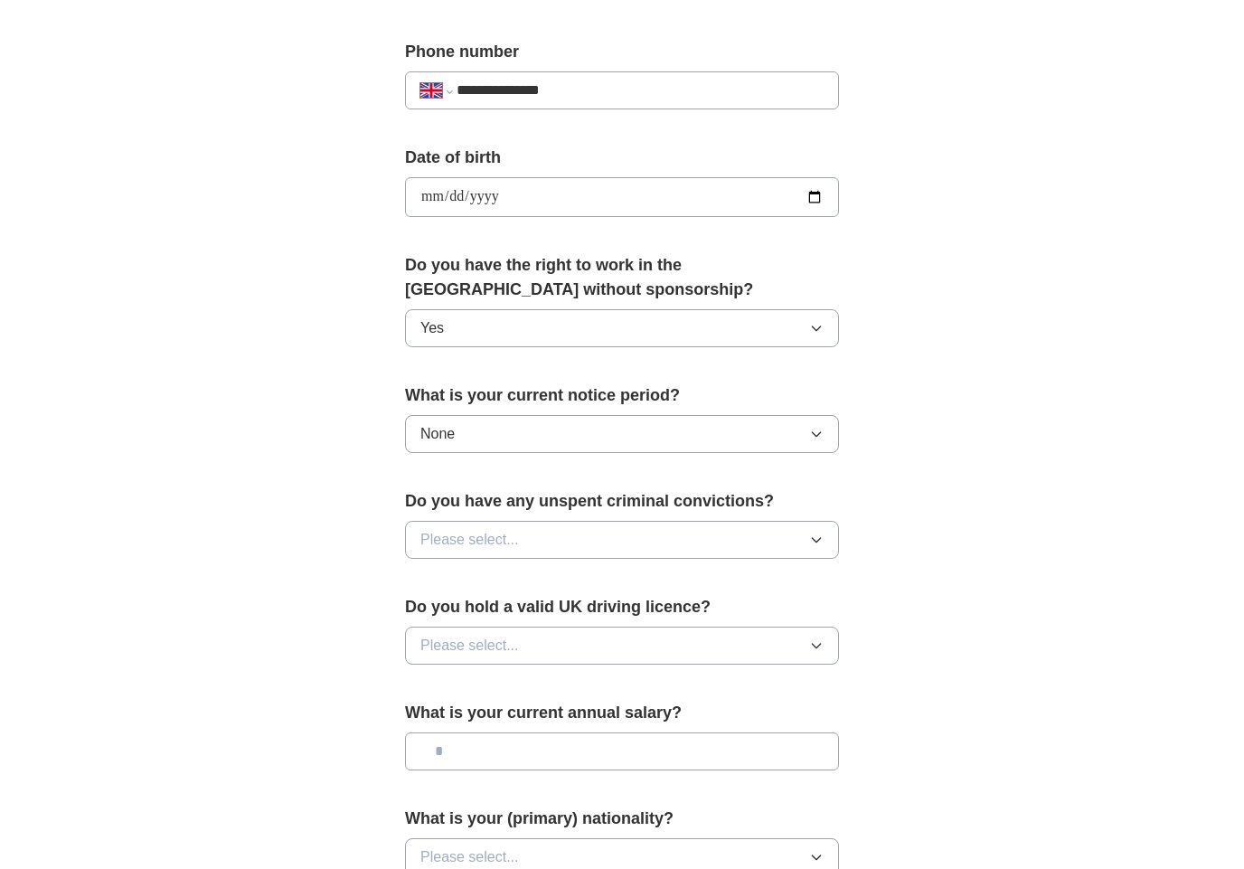
click at [813, 534] on icon "button" at bounding box center [816, 540] width 14 height 14
click at [557, 616] on div "No" at bounding box center [622, 619] width 403 height 22
click at [824, 641] on button "Please select..." at bounding box center [622, 646] width 434 height 38
click at [529, 677] on div "Yes" at bounding box center [622, 687] width 403 height 22
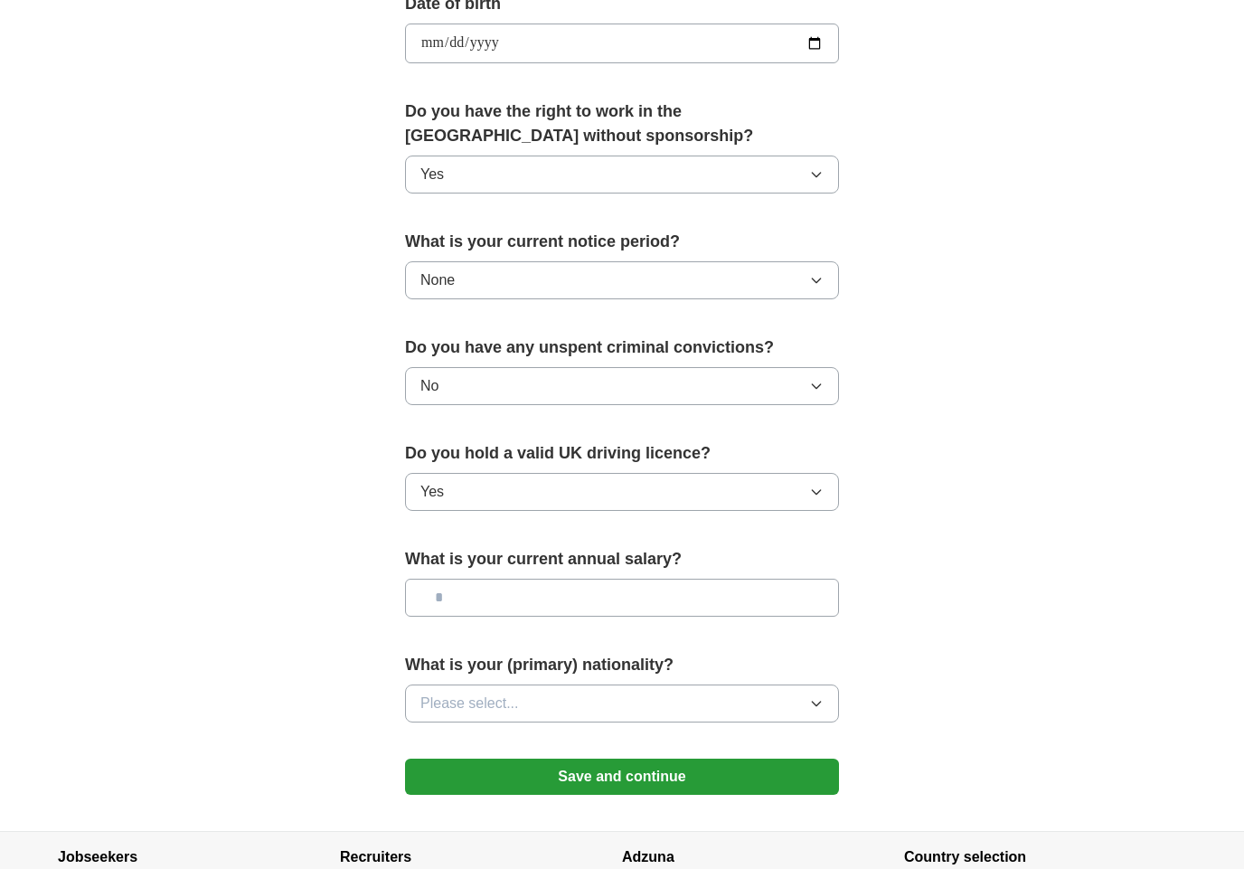
scroll to position [851, 0]
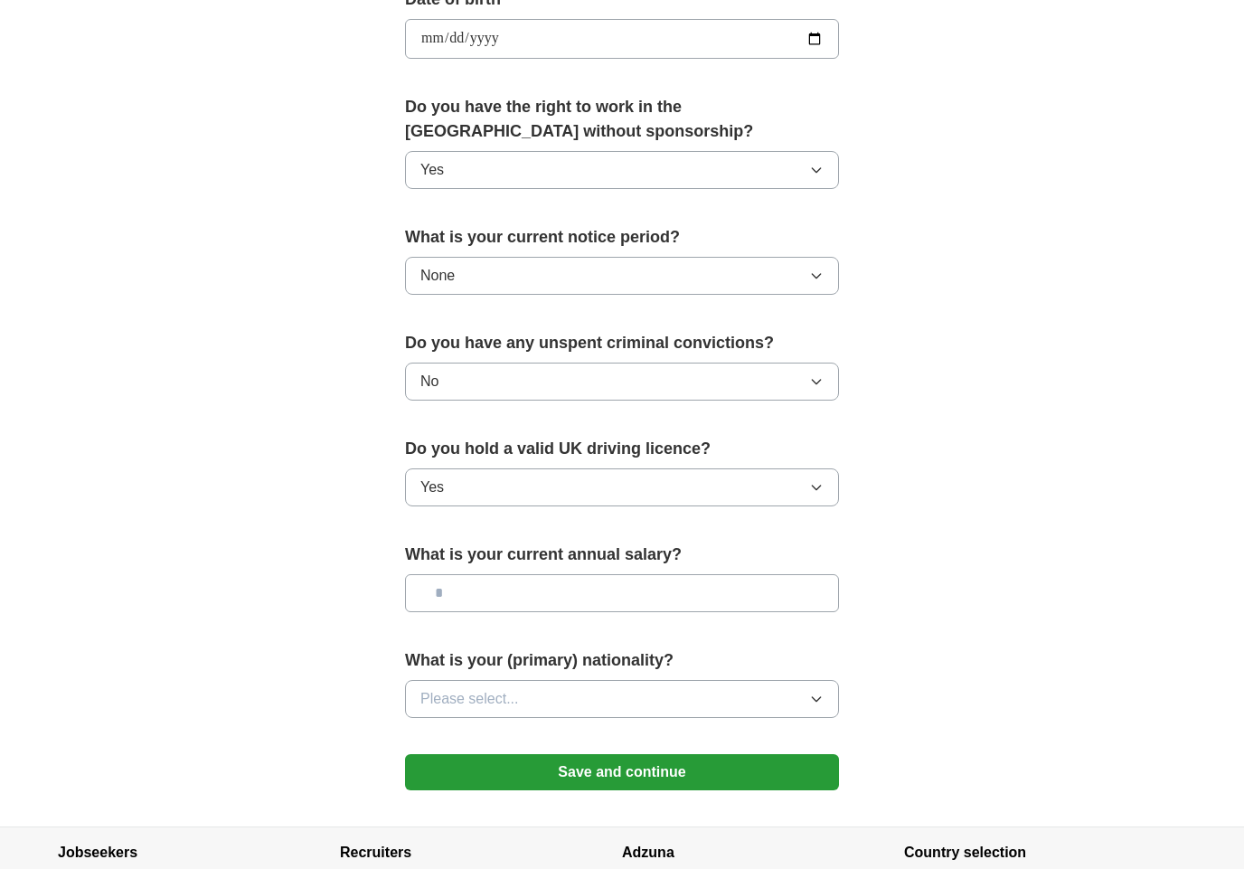
click at [643, 582] on input "text" at bounding box center [622, 593] width 434 height 38
type input "**"
click at [988, 654] on div "**********" at bounding box center [622, 15] width 1158 height 1622
click at [818, 692] on icon "button" at bounding box center [816, 699] width 14 height 14
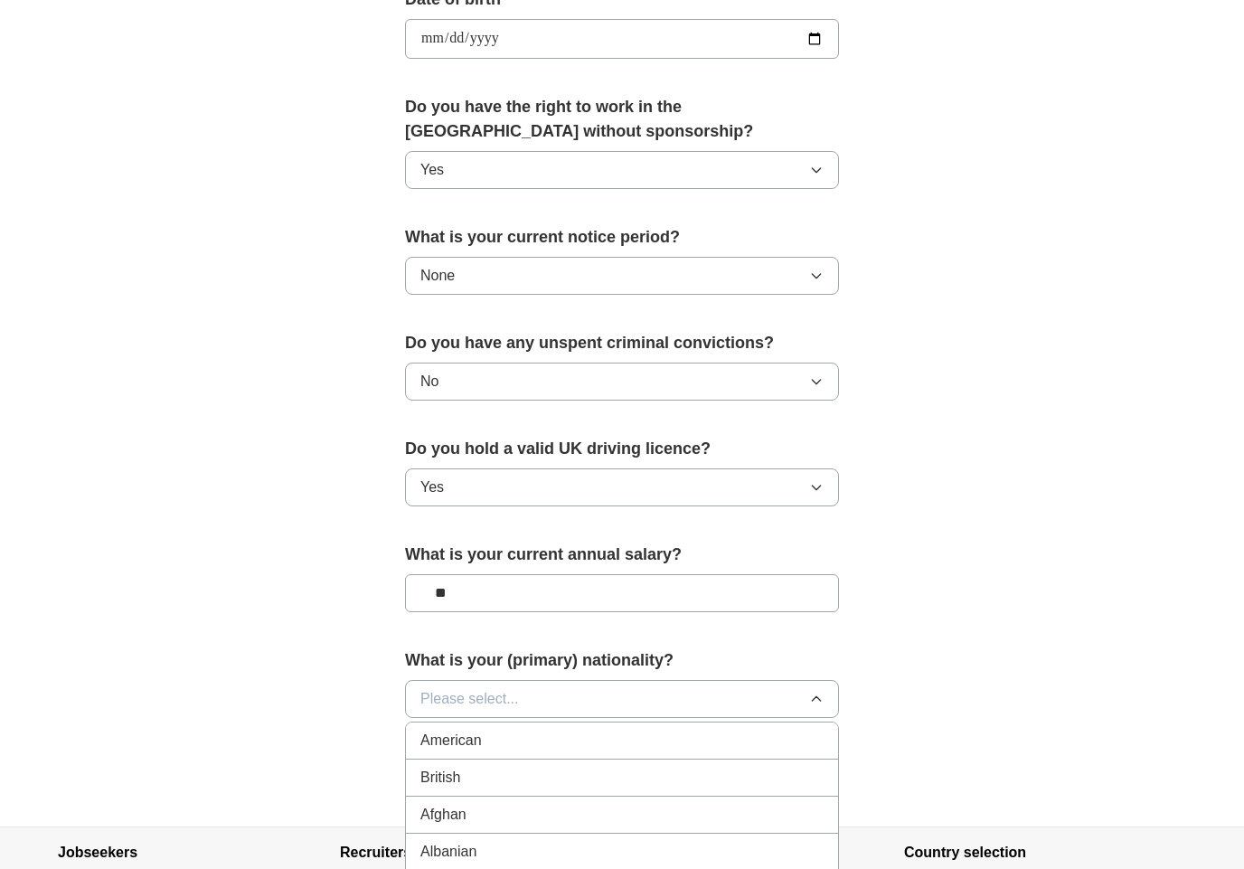
click at [515, 767] on div "British" at bounding box center [622, 778] width 403 height 22
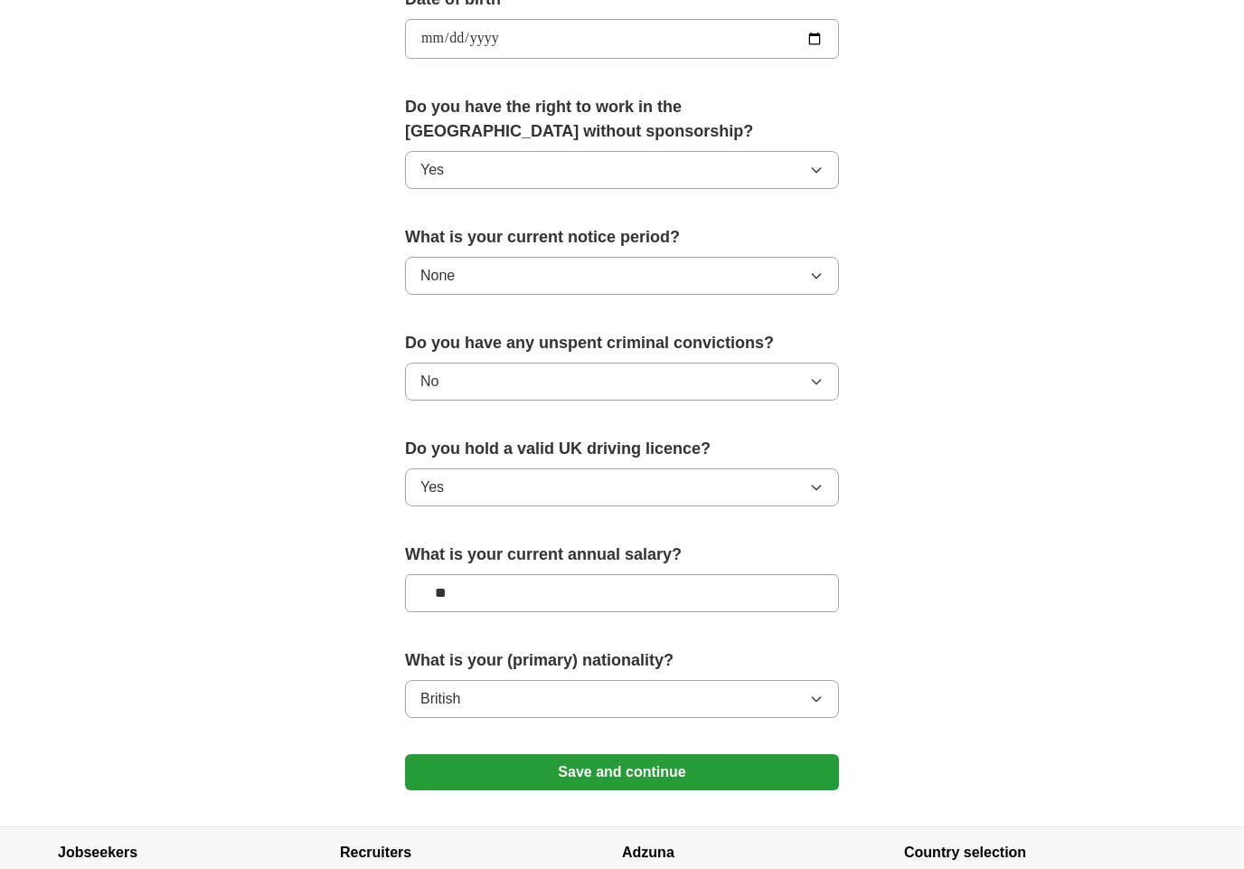
click at [657, 757] on button "Save and continue" at bounding box center [622, 772] width 434 height 36
